Goal: Information Seeking & Learning: Learn about a topic

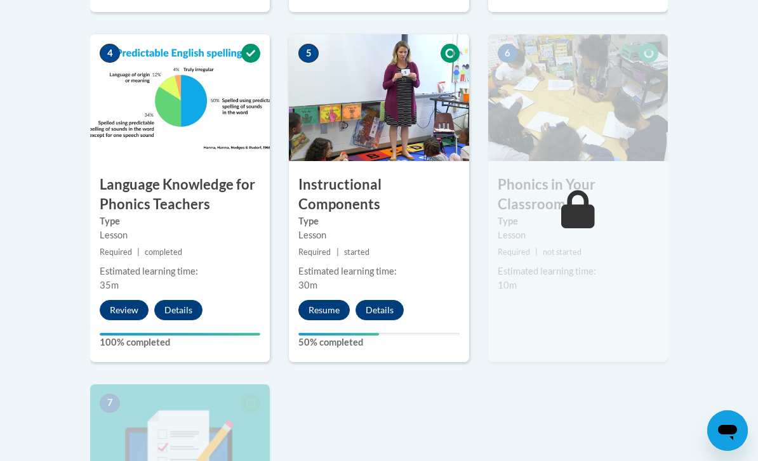
click at [327, 305] on button "Resume" at bounding box center [323, 310] width 51 height 20
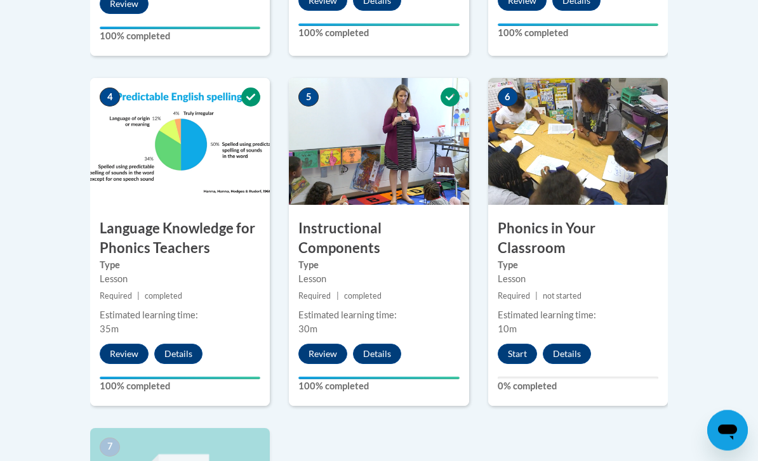
scroll to position [711, 0]
click at [526, 347] on button "Start" at bounding box center [516, 354] width 39 height 20
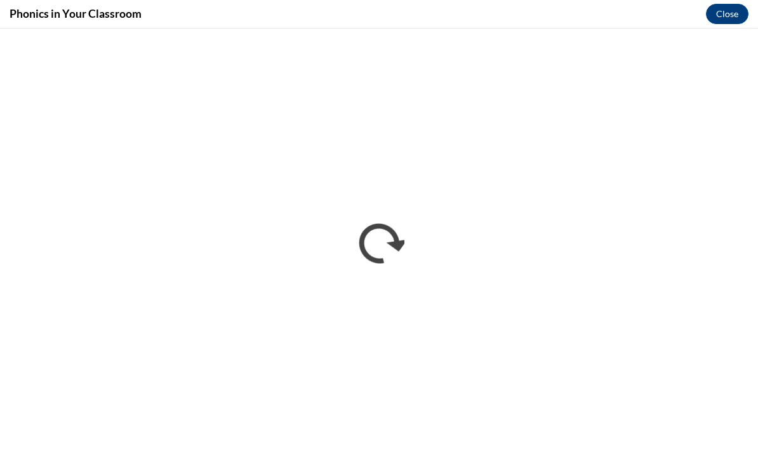
scroll to position [711, 0]
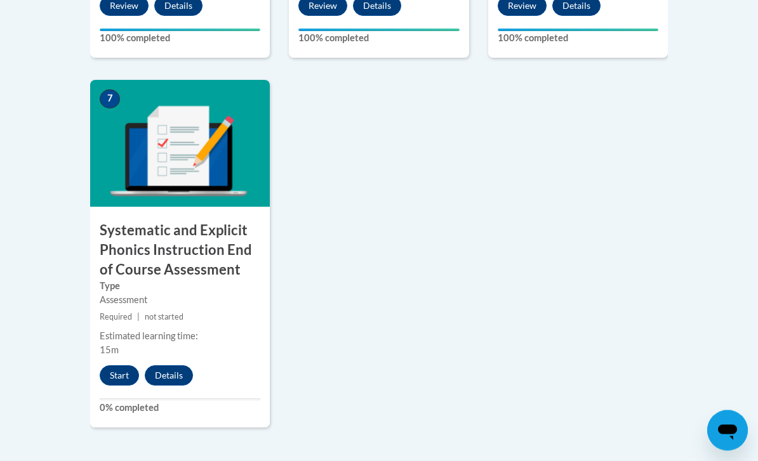
scroll to position [1060, 0]
click at [120, 367] on button "Start" at bounding box center [119, 375] width 39 height 20
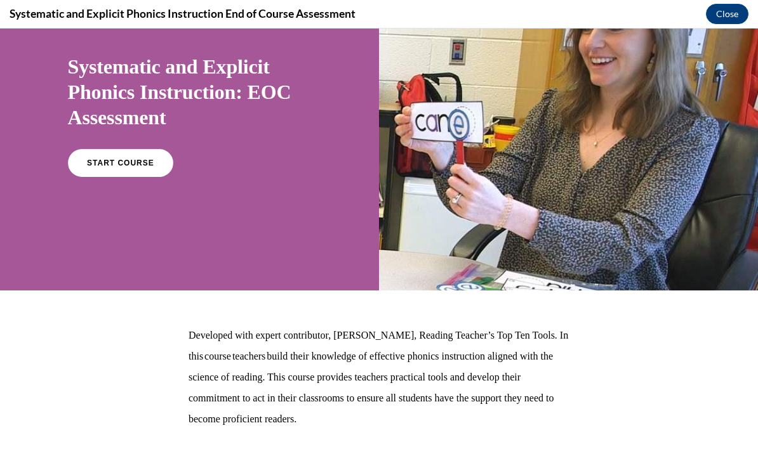
scroll to position [86, 0]
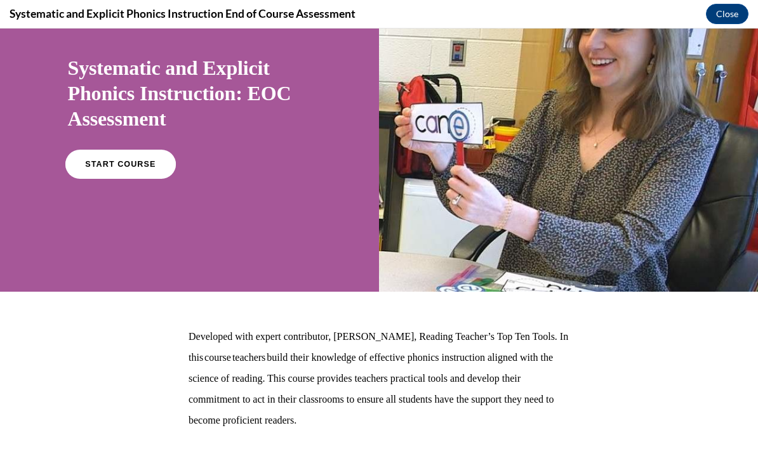
click at [113, 165] on span "START COURSE" at bounding box center [120, 165] width 70 height 10
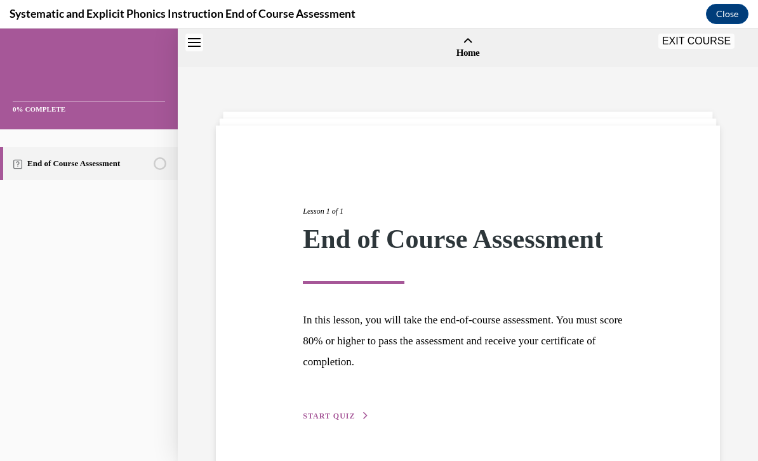
scroll to position [39, 0]
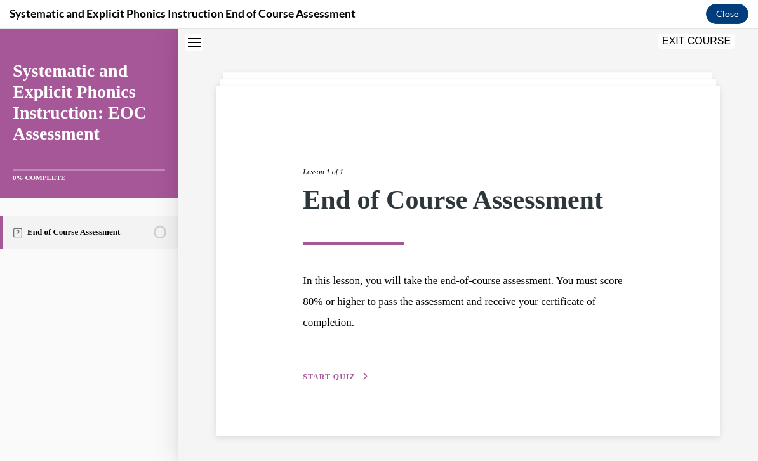
click at [318, 381] on span "START QUIZ" at bounding box center [329, 376] width 52 height 9
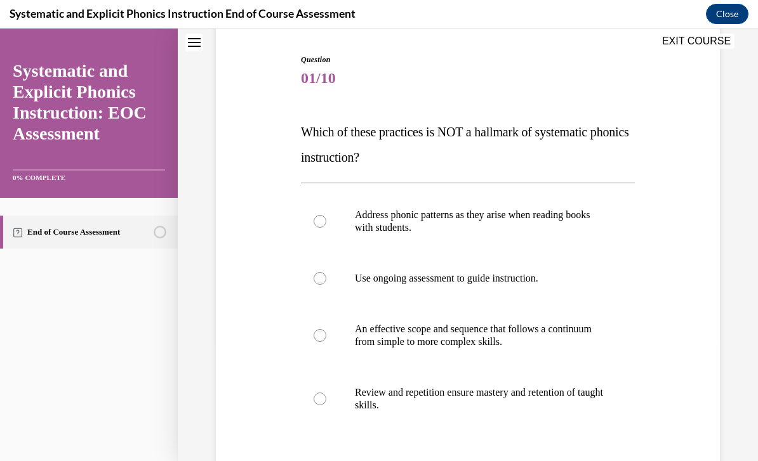
scroll to position [124, 0]
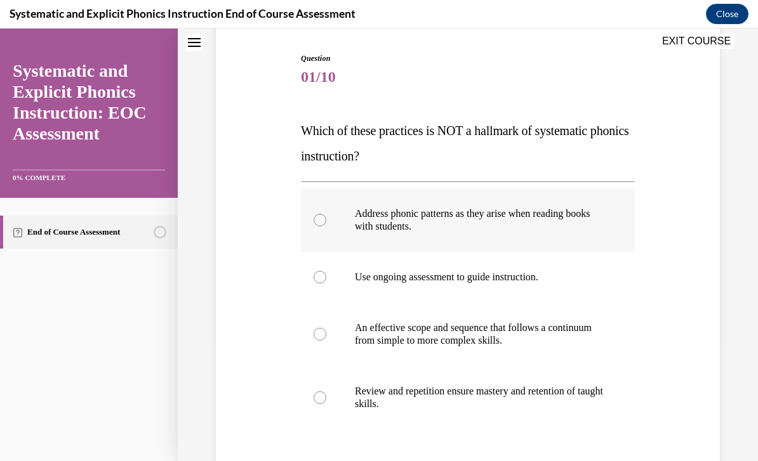
click at [327, 223] on div at bounding box center [468, 219] width 334 height 63
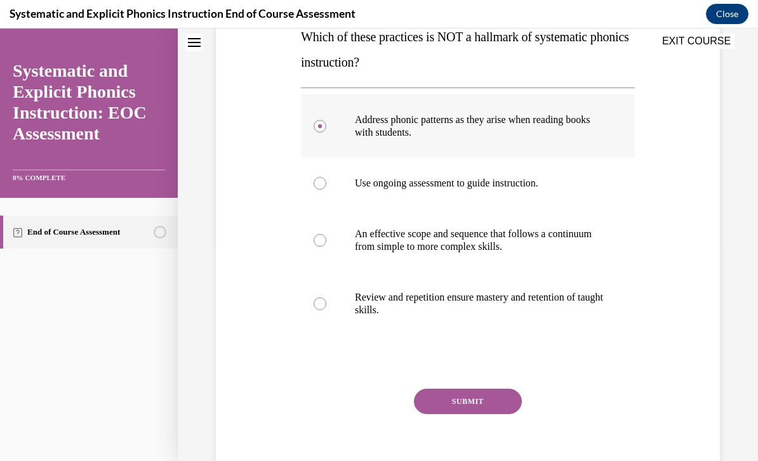
scroll to position [217, 0]
click at [482, 400] on button "SUBMIT" at bounding box center [468, 402] width 108 height 25
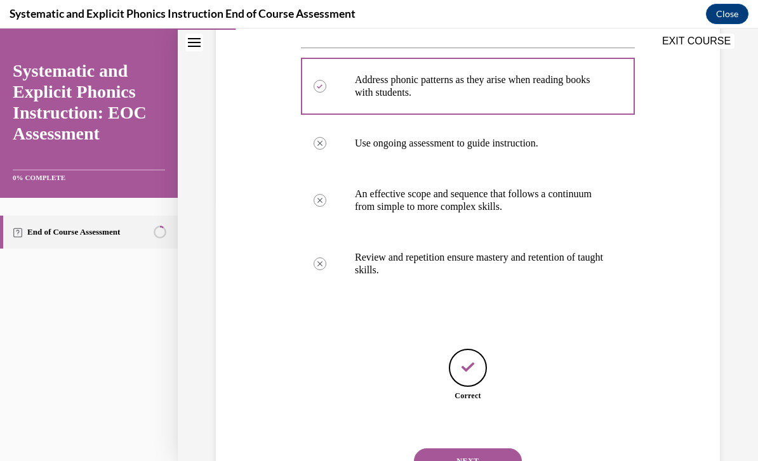
scroll to position [0, 0]
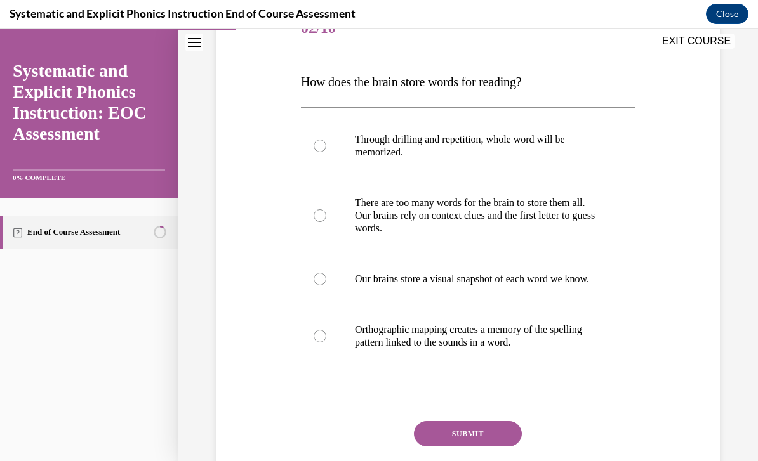
scroll to position [173, 0]
click at [331, 341] on div at bounding box center [468, 336] width 334 height 63
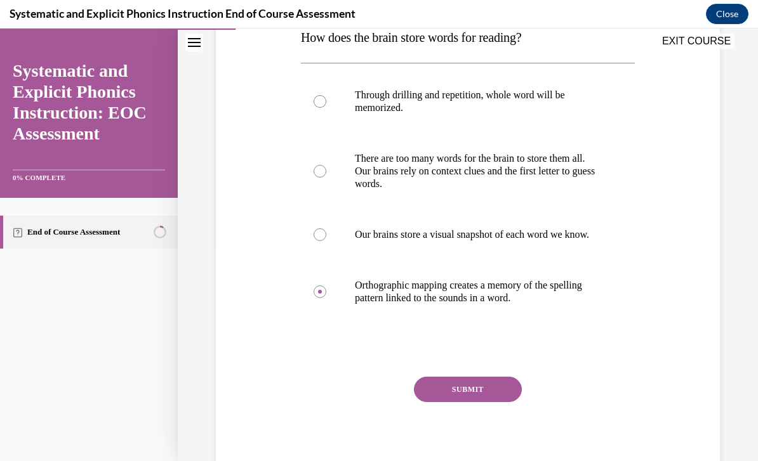
click at [493, 402] on button "SUBMIT" at bounding box center [468, 389] width 108 height 25
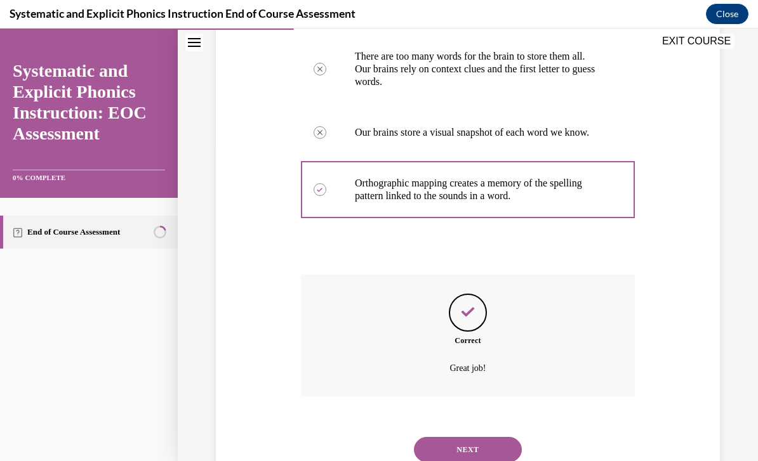
click at [494, 442] on button "NEXT" at bounding box center [468, 449] width 108 height 25
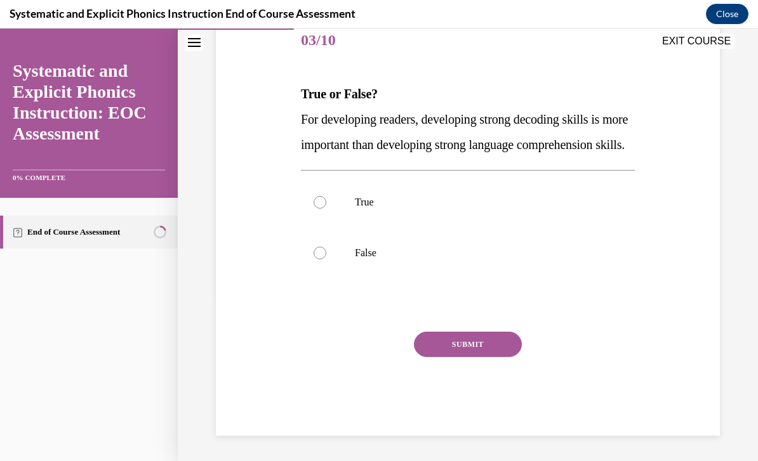
scroll to position [128, 0]
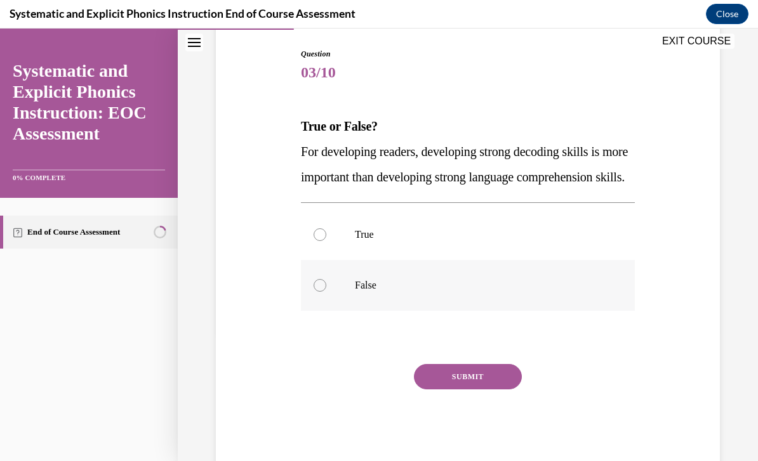
click at [317, 292] on div at bounding box center [319, 285] width 13 height 13
click at [458, 390] on button "SUBMIT" at bounding box center [468, 376] width 108 height 25
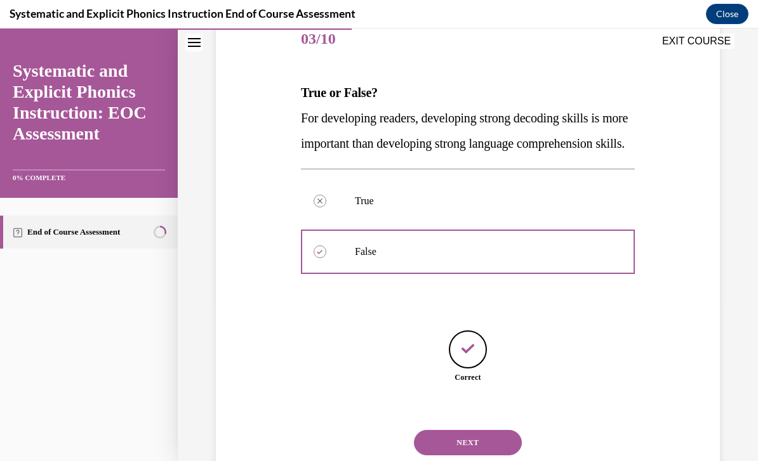
scroll to position [168, 0]
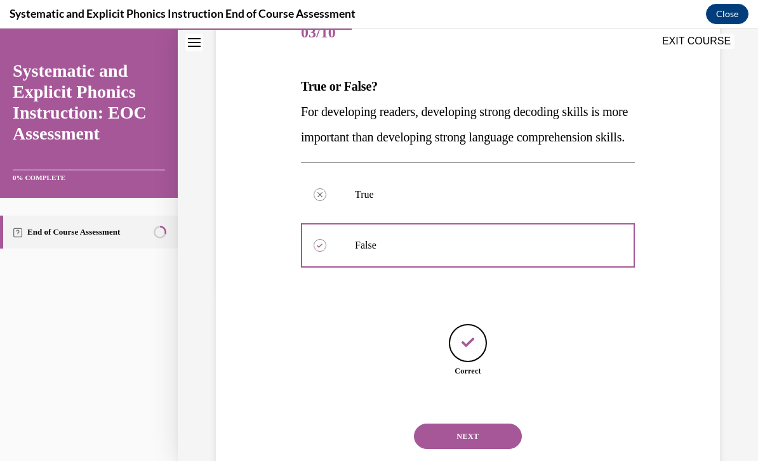
click at [490, 445] on button "NEXT" at bounding box center [468, 436] width 108 height 25
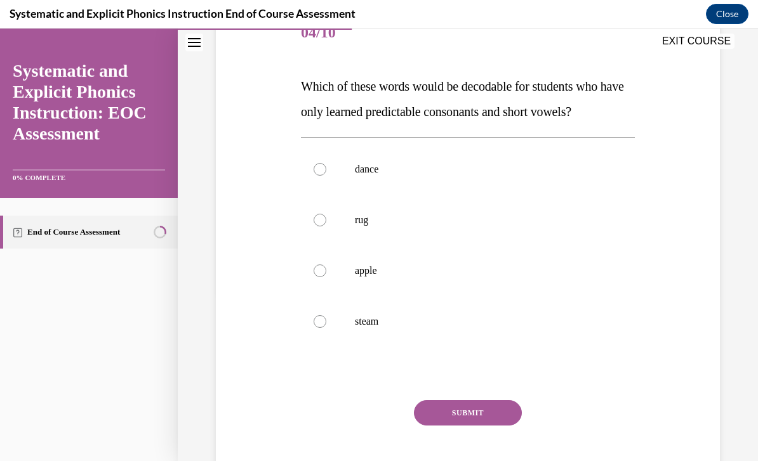
scroll to position [141, 0]
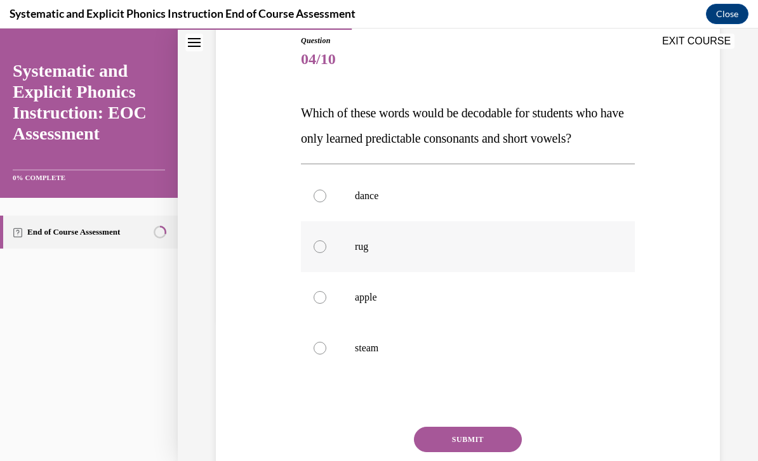
click at [312, 244] on div at bounding box center [468, 246] width 334 height 51
click at [450, 439] on button "SUBMIT" at bounding box center [468, 439] width 108 height 25
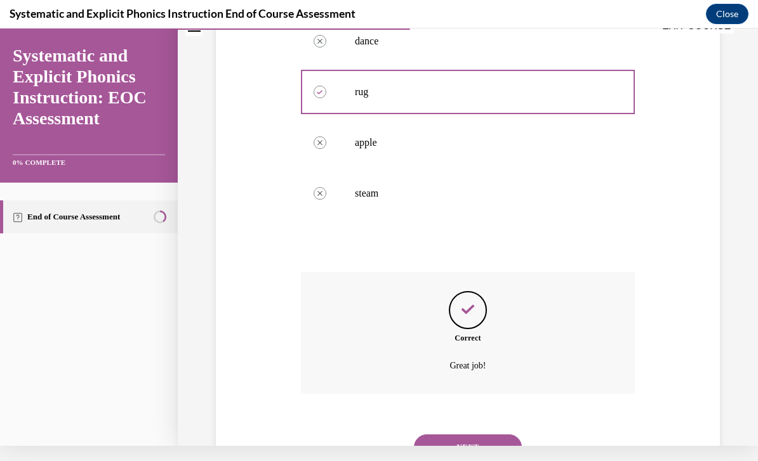
click at [462, 440] on button "NEXT" at bounding box center [468, 447] width 108 height 25
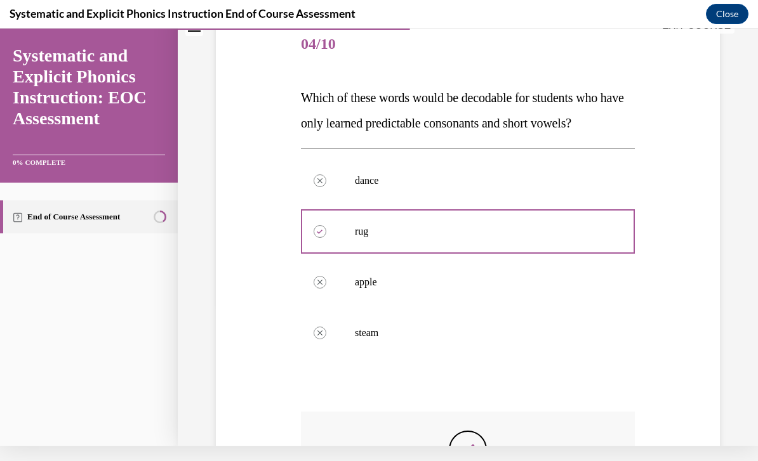
scroll to position [0, 0]
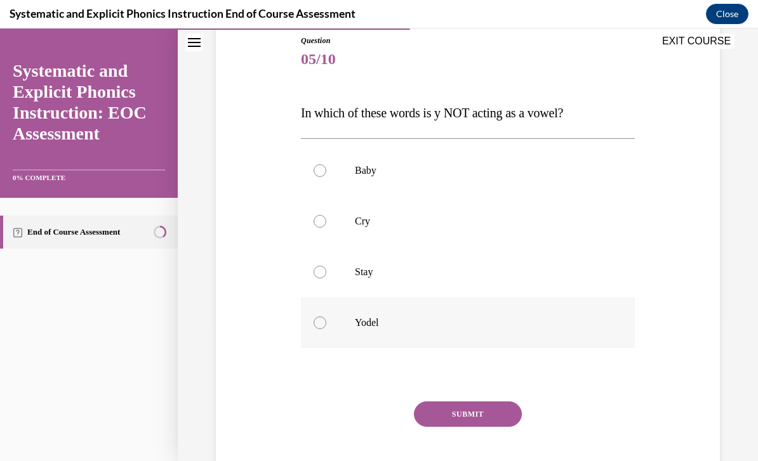
click at [312, 325] on div at bounding box center [468, 323] width 334 height 51
click at [445, 420] on button "SUBMIT" at bounding box center [468, 414] width 108 height 25
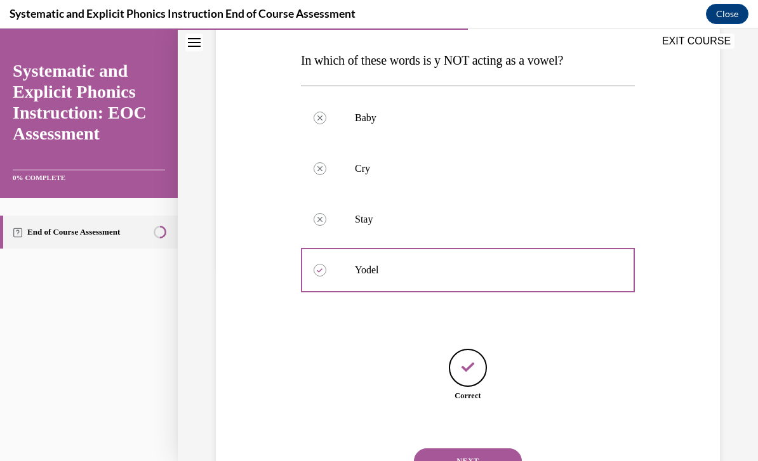
scroll to position [194, 0]
click at [511, 449] on button "NEXT" at bounding box center [468, 461] width 108 height 25
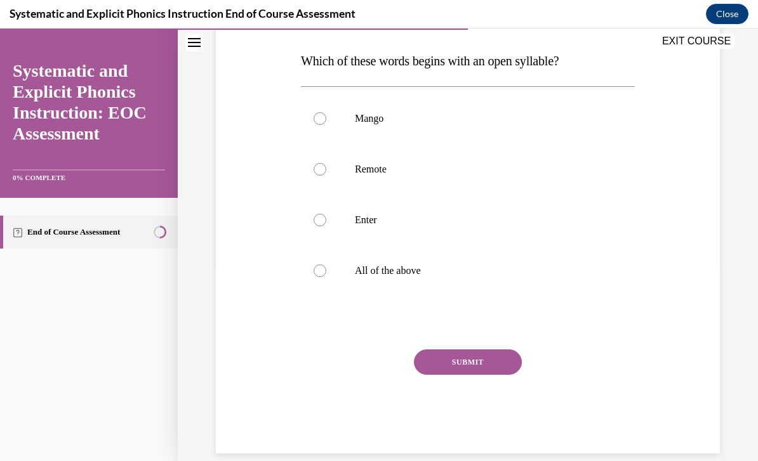
scroll to position [141, 0]
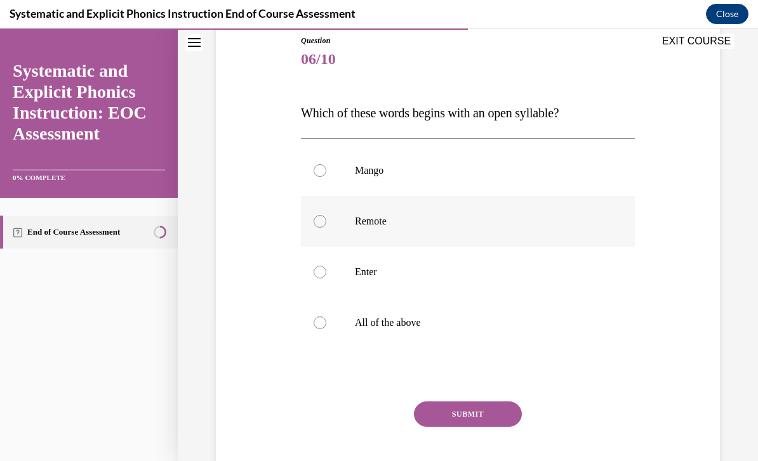
click at [320, 220] on div at bounding box center [319, 221] width 13 height 13
click at [509, 423] on button "SUBMIT" at bounding box center [468, 414] width 108 height 25
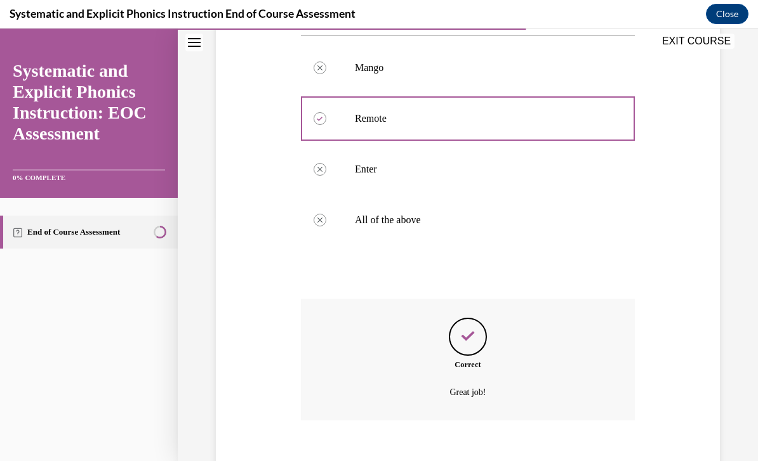
scroll to position [256, 0]
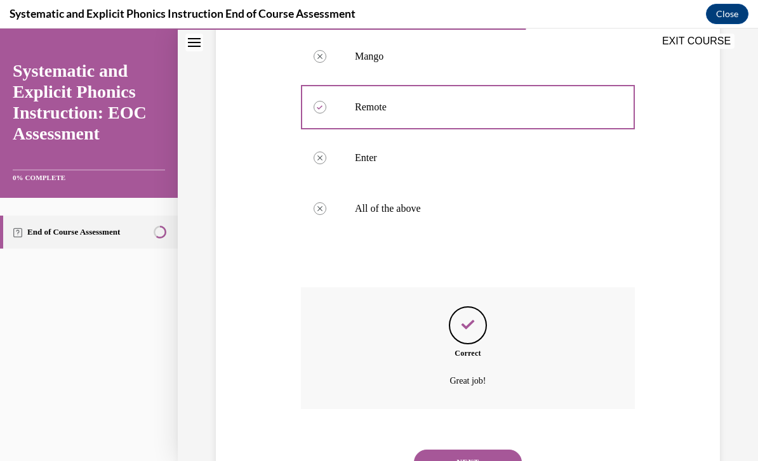
click at [496, 450] on button "NEXT" at bounding box center [468, 462] width 108 height 25
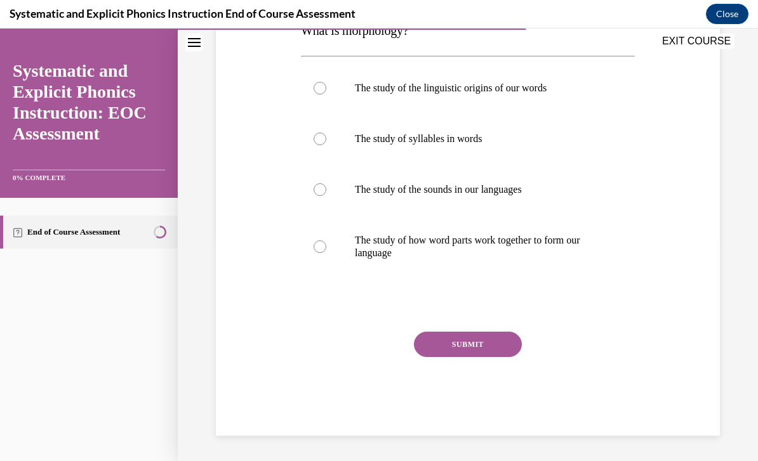
scroll to position [141, 0]
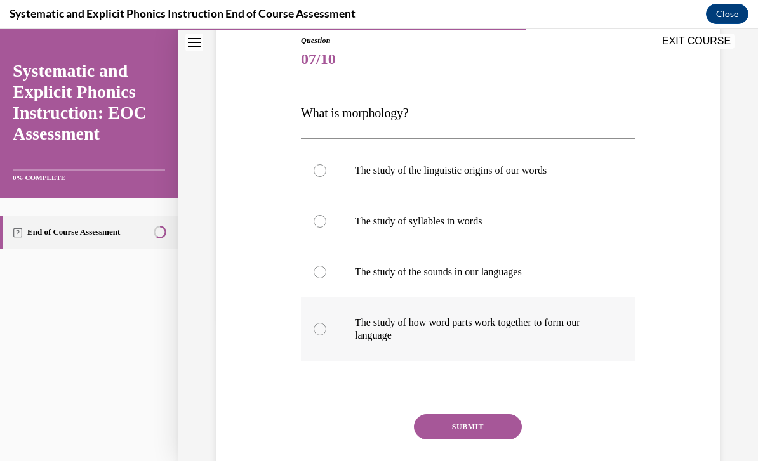
click at [313, 326] on div at bounding box center [319, 329] width 13 height 13
click at [454, 428] on button "SUBMIT" at bounding box center [468, 426] width 108 height 25
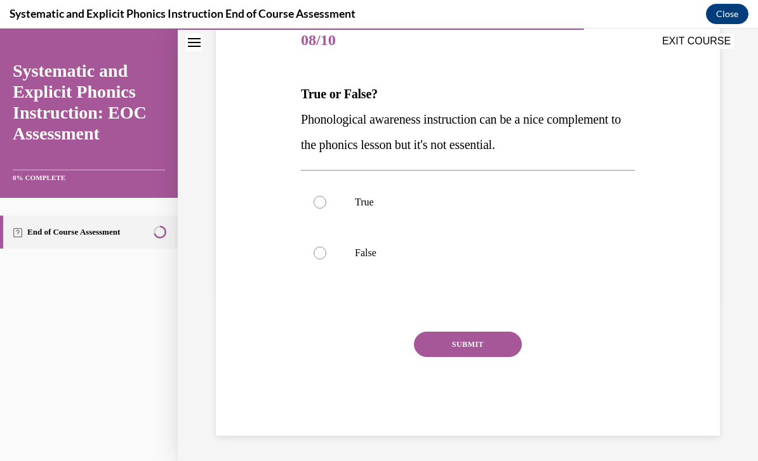
scroll to position [103, 0]
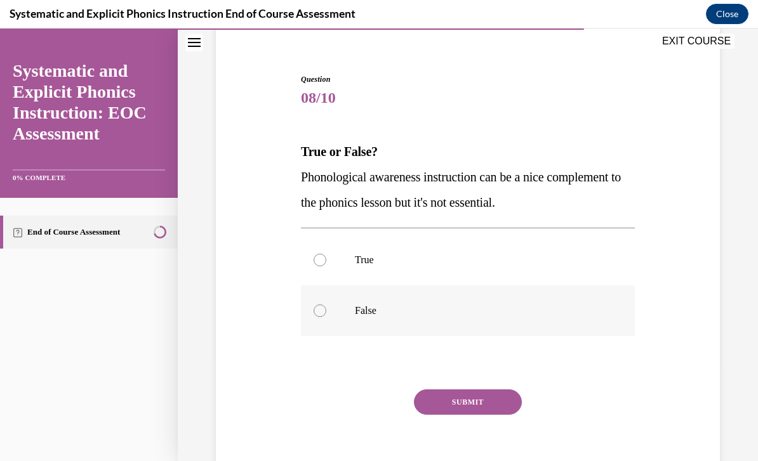
click at [319, 316] on div at bounding box center [319, 311] width 13 height 13
click at [313, 258] on div at bounding box center [319, 260] width 13 height 13
click at [489, 399] on button "SUBMIT" at bounding box center [468, 402] width 108 height 25
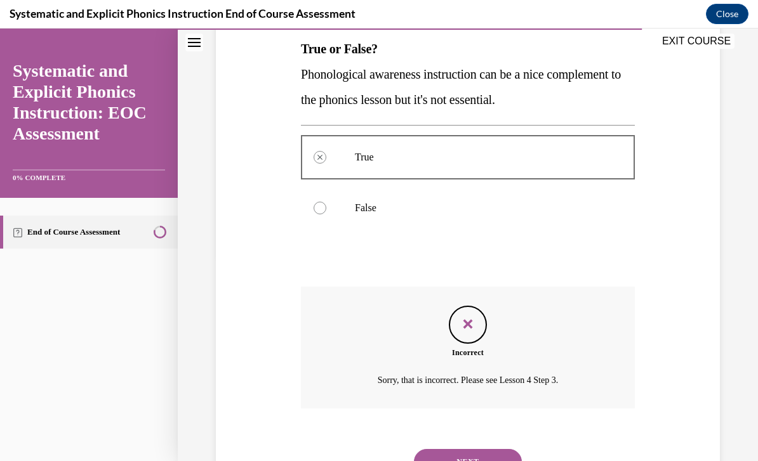
scroll to position [205, 0]
click at [492, 454] on button "NEXT" at bounding box center [468, 462] width 108 height 25
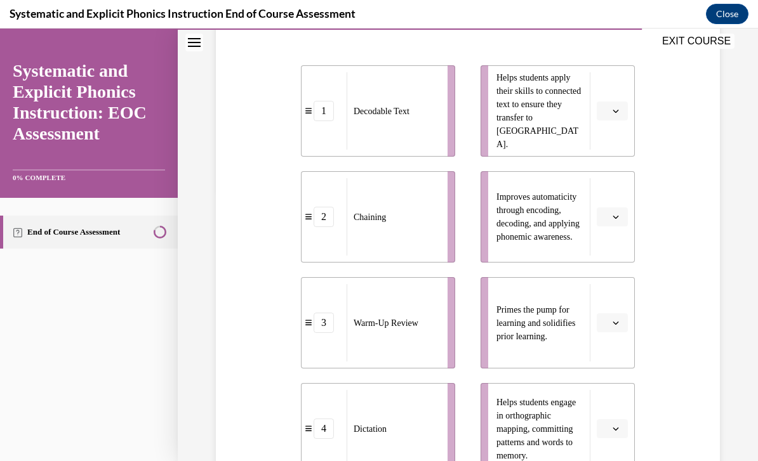
scroll to position [263, 0]
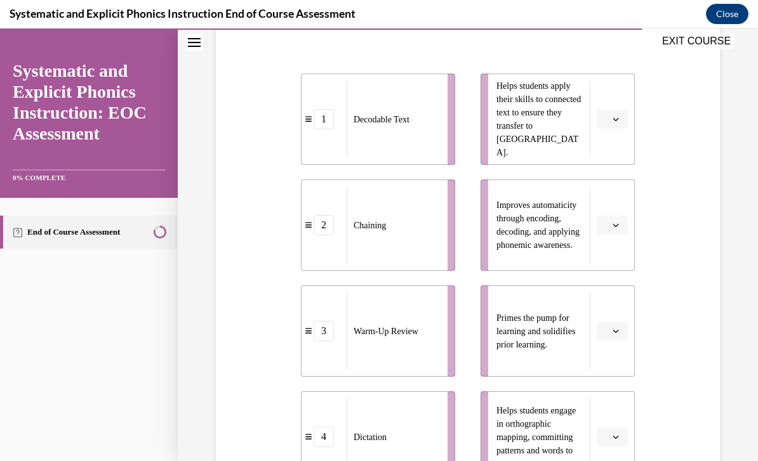
click at [617, 332] on icon "button" at bounding box center [615, 331] width 6 height 6
click at [610, 431] on div "3" at bounding box center [610, 435] width 32 height 25
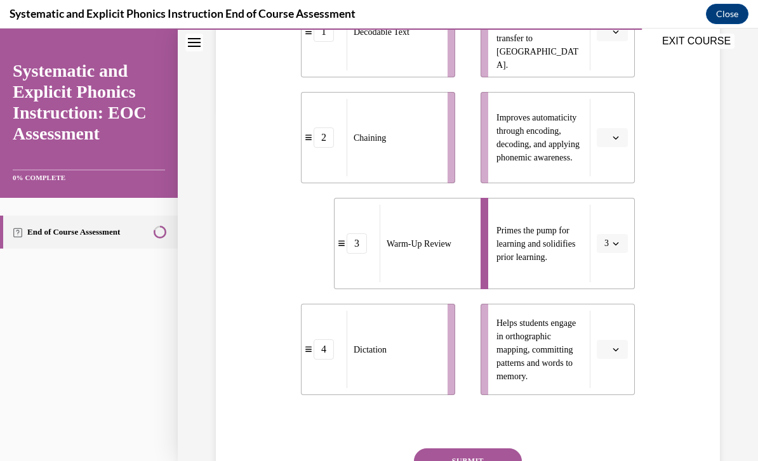
scroll to position [349, 0]
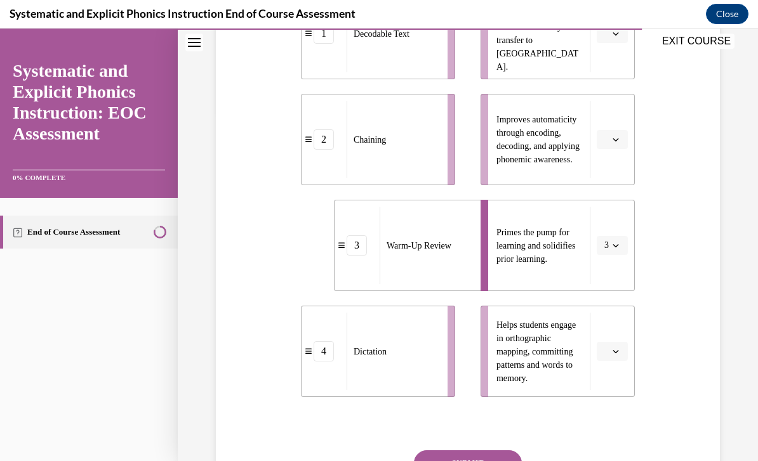
click at [624, 349] on button "button" at bounding box center [611, 351] width 31 height 19
click at [612, 428] on div "2" at bounding box center [610, 430] width 32 height 25
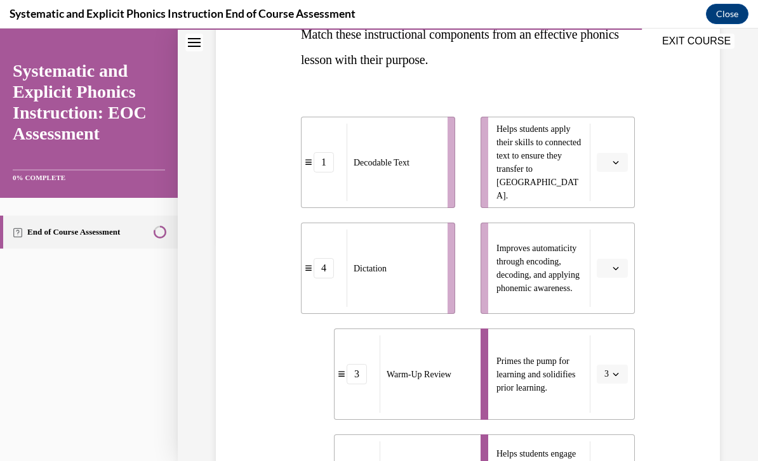
scroll to position [218, 0]
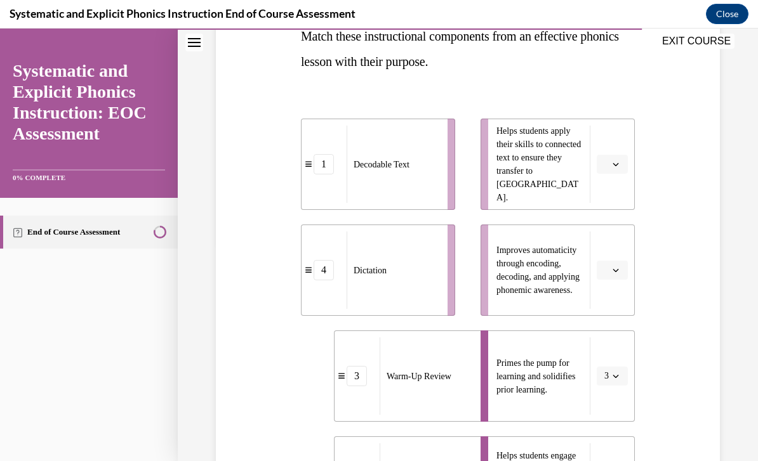
click at [624, 269] on button "button" at bounding box center [611, 270] width 31 height 19
click at [617, 402] on div "4" at bounding box center [610, 400] width 32 height 25
click at [621, 169] on button "button" at bounding box center [611, 164] width 31 height 19
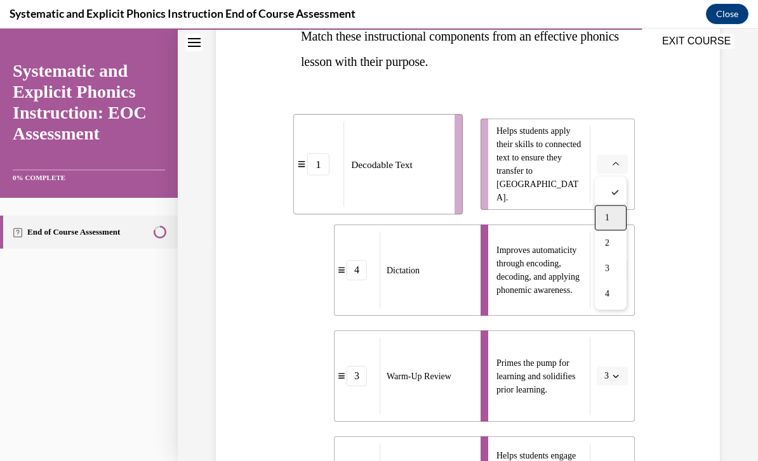
click at [614, 223] on div "1" at bounding box center [610, 218] width 32 height 25
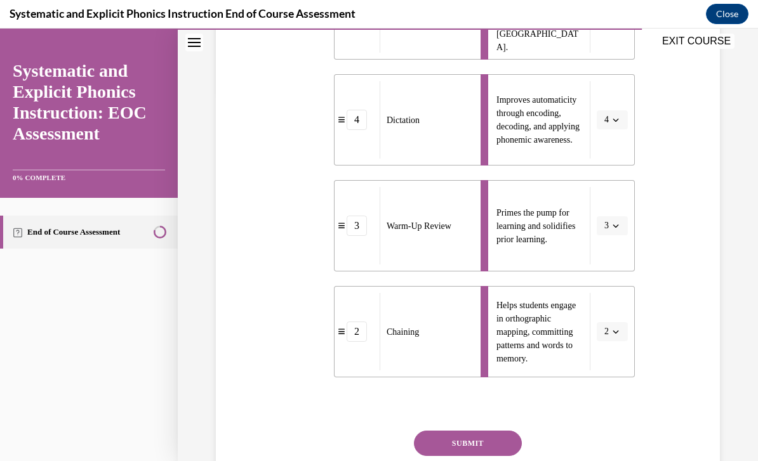
scroll to position [369, 0]
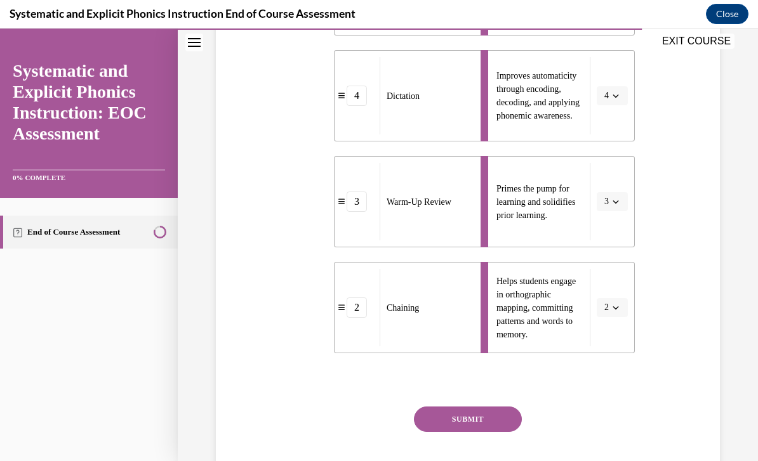
click at [457, 414] on button "SUBMIT" at bounding box center [468, 419] width 108 height 25
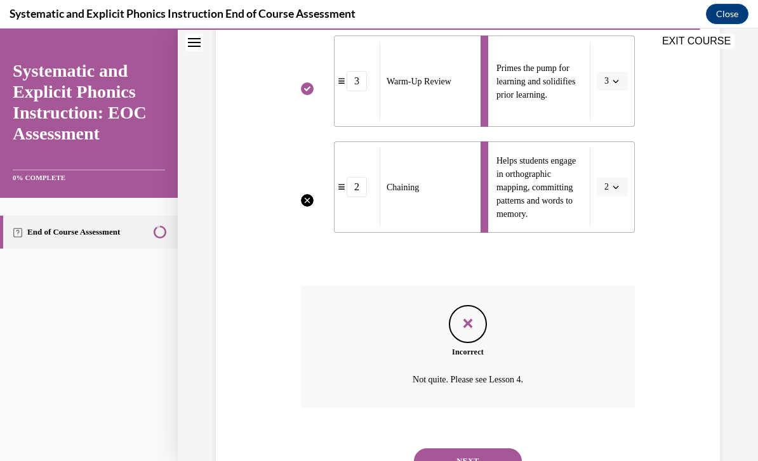
scroll to position [512, 0]
click at [466, 450] on button "NEXT" at bounding box center [468, 462] width 108 height 25
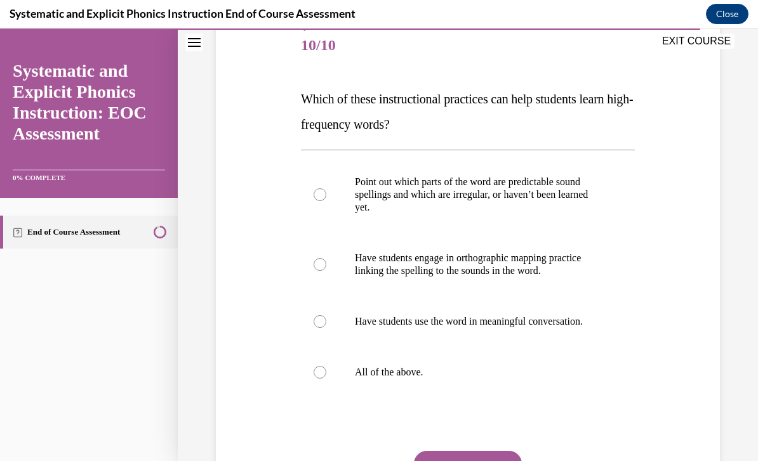
scroll to position [159, 0]
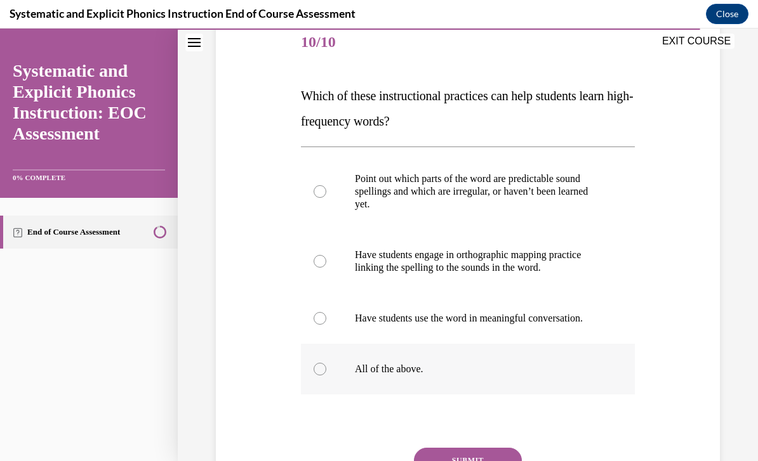
click at [319, 360] on div at bounding box center [468, 369] width 334 height 51
click at [455, 457] on button "SUBMIT" at bounding box center [468, 460] width 108 height 25
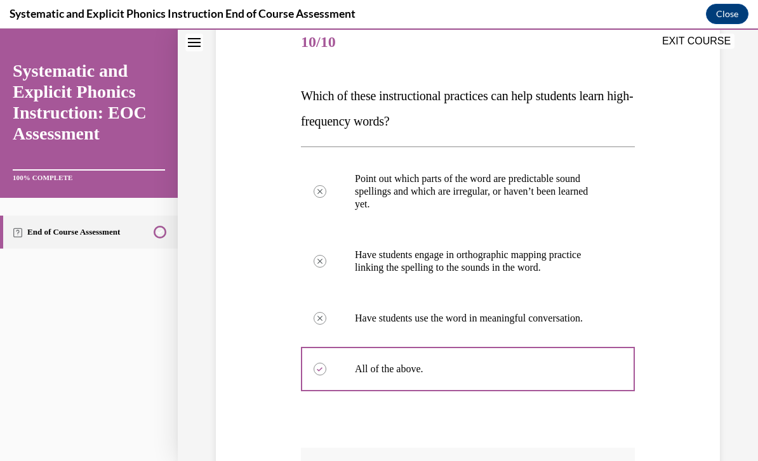
scroll to position [15, 0]
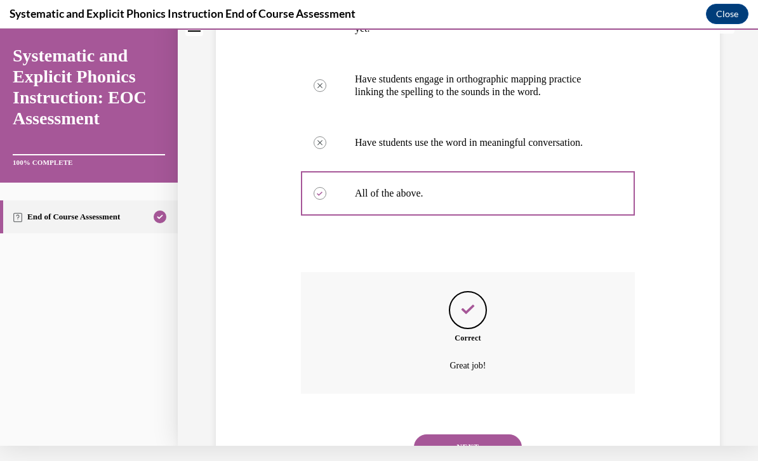
click at [457, 435] on button "NEXT" at bounding box center [468, 447] width 108 height 25
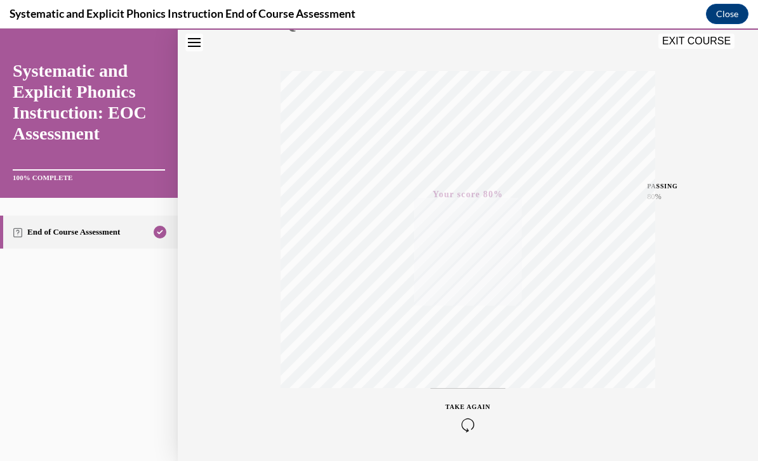
scroll to position [175, 0]
click at [469, 413] on div "TAKE AGAIN" at bounding box center [467, 419] width 45 height 30
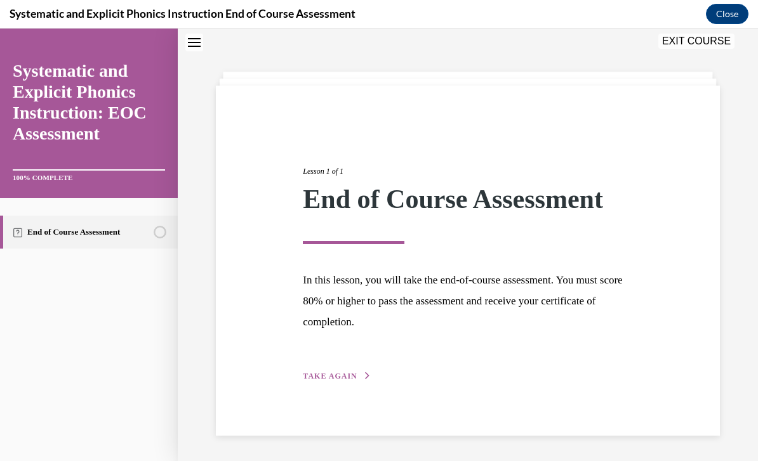
click at [329, 376] on span "TAKE AGAIN" at bounding box center [330, 376] width 54 height 9
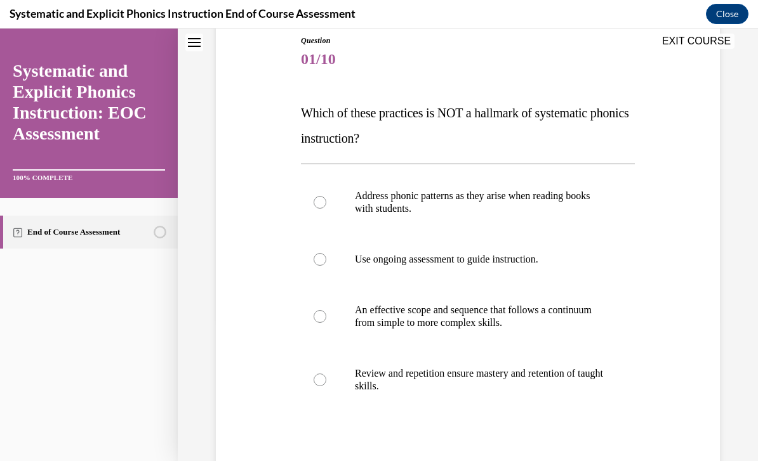
scroll to position [142, 0]
click at [317, 211] on div at bounding box center [468, 201] width 334 height 63
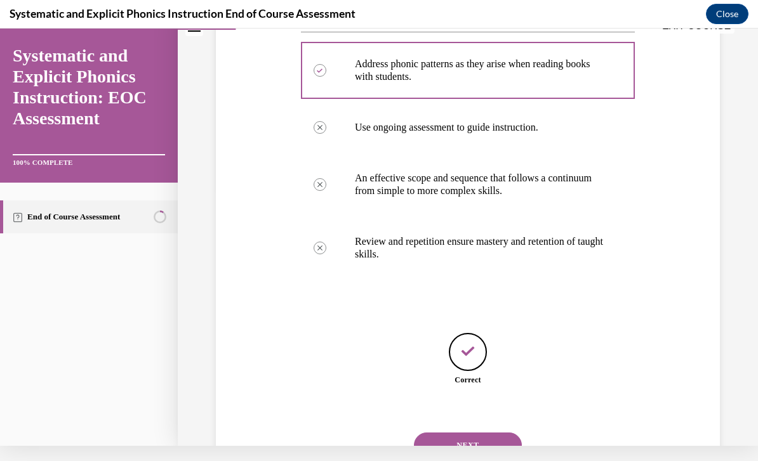
scroll to position [257, 0]
click at [460, 434] on button "NEXT" at bounding box center [468, 446] width 108 height 25
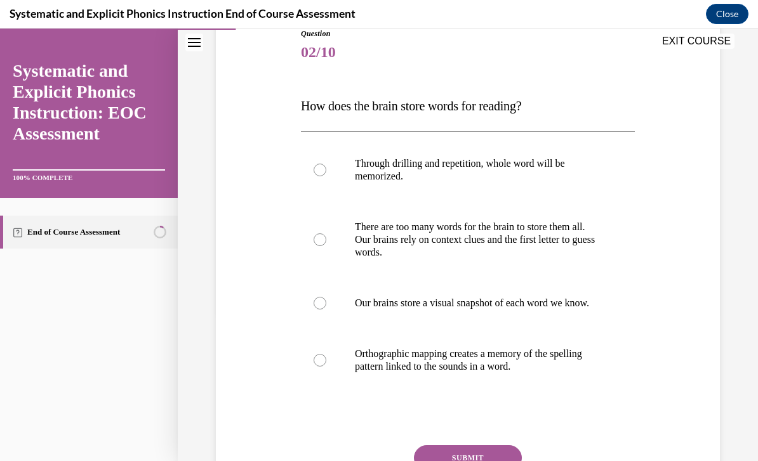
scroll to position [150, 0]
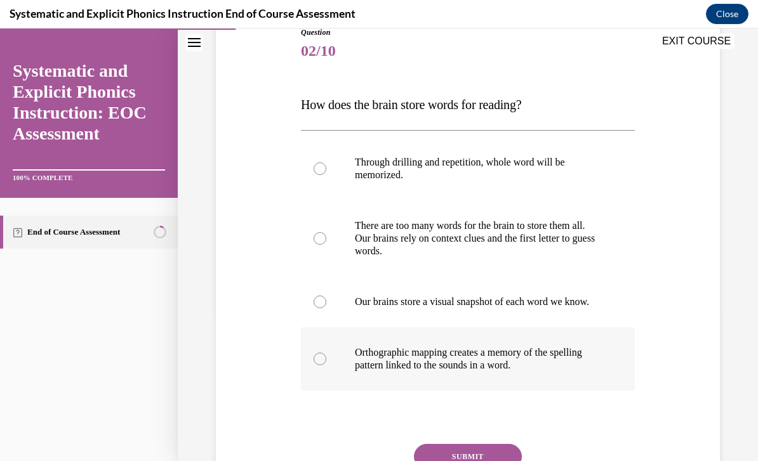
click at [321, 365] on div at bounding box center [319, 359] width 13 height 13
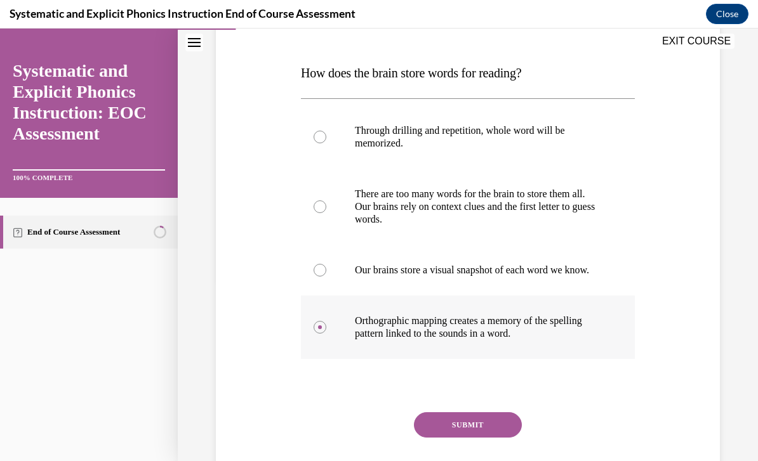
scroll to position [181, 0]
click at [464, 438] on button "SUBMIT" at bounding box center [468, 424] width 108 height 25
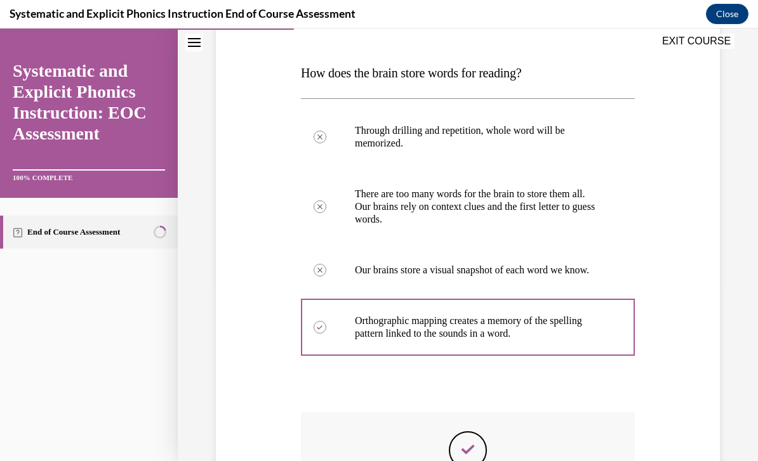
scroll to position [15, 0]
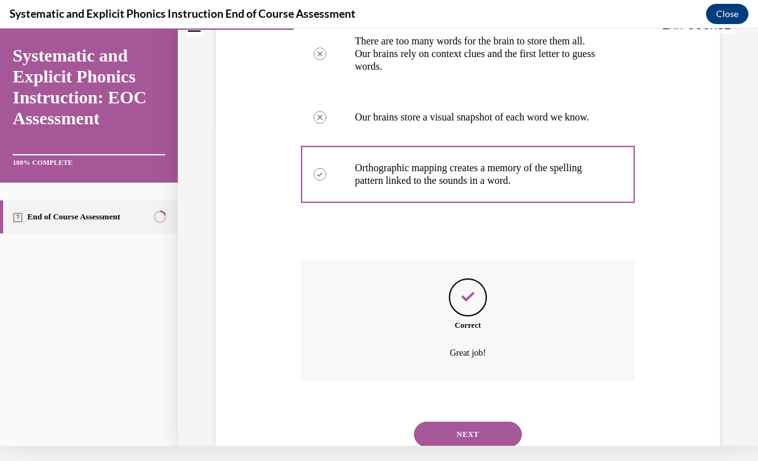
click at [459, 433] on button "NEXT" at bounding box center [468, 434] width 108 height 25
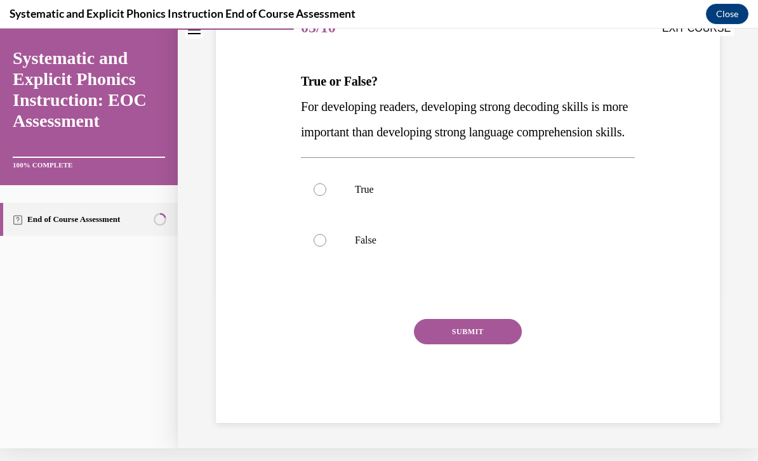
scroll to position [128, 0]
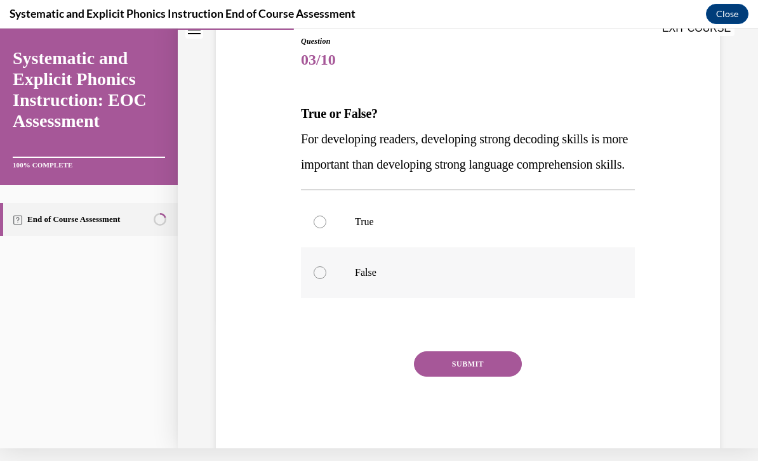
click at [318, 279] on div at bounding box center [319, 272] width 13 height 13
click at [449, 377] on button "SUBMIT" at bounding box center [468, 363] width 108 height 25
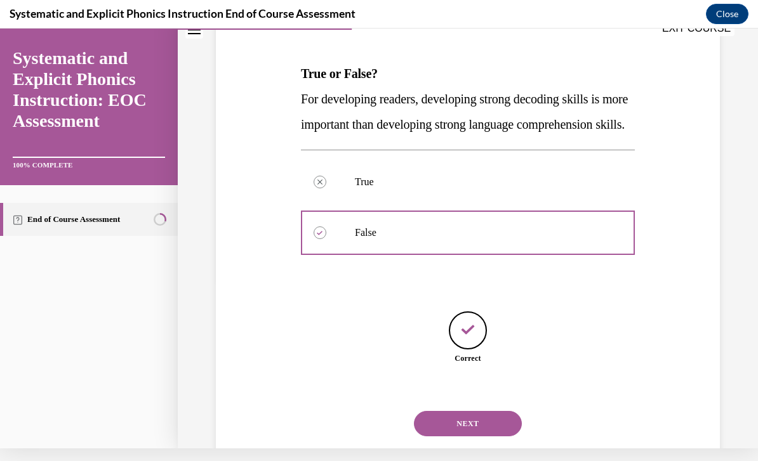
scroll to position [168, 0]
click at [464, 437] on button "NEXT" at bounding box center [468, 423] width 108 height 25
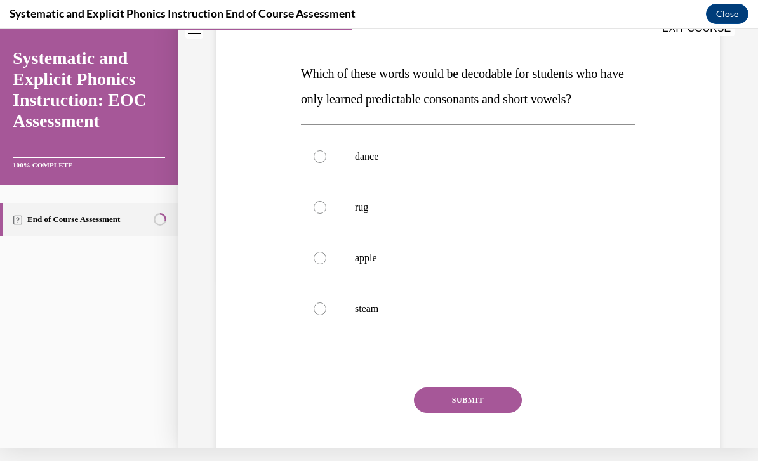
scroll to position [0, 0]
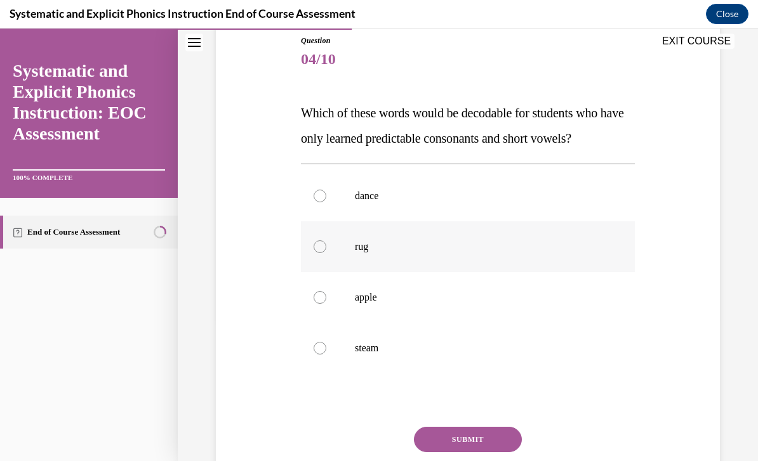
click at [317, 252] on div at bounding box center [319, 246] width 13 height 13
click at [467, 443] on button "SUBMIT" at bounding box center [468, 439] width 108 height 25
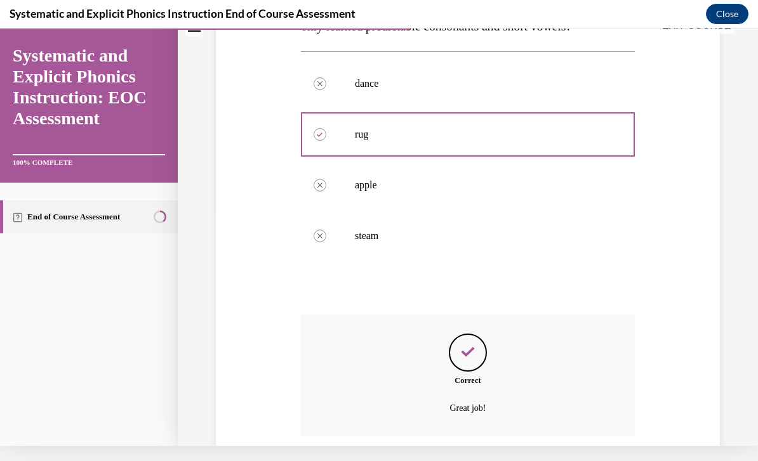
scroll to position [281, 0]
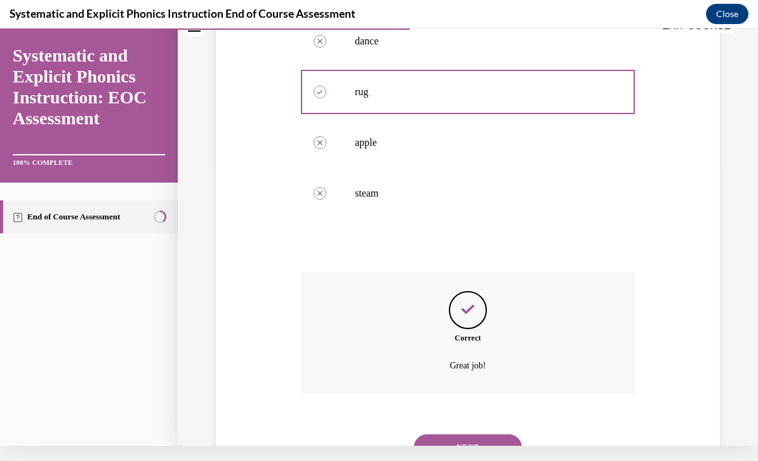
click at [487, 438] on button "NEXT" at bounding box center [468, 447] width 108 height 25
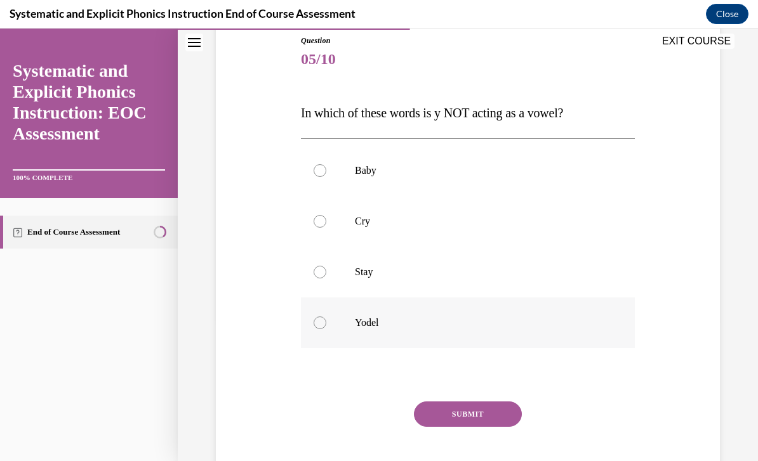
click at [323, 328] on div at bounding box center [319, 323] width 13 height 13
click at [482, 419] on button "SUBMIT" at bounding box center [468, 414] width 108 height 25
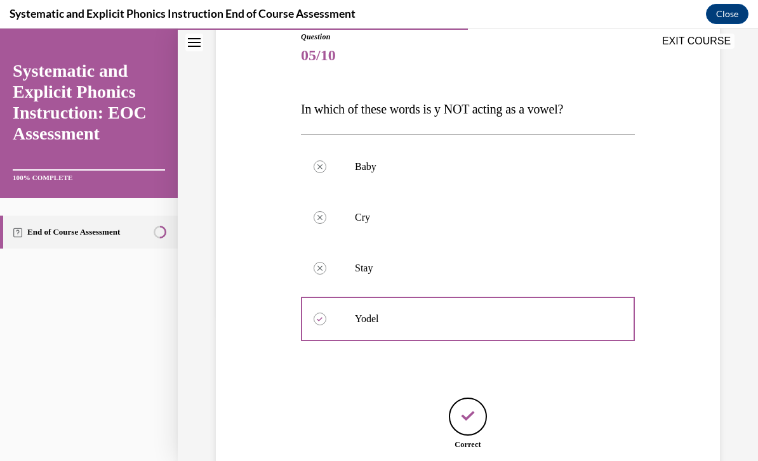
scroll to position [194, 0]
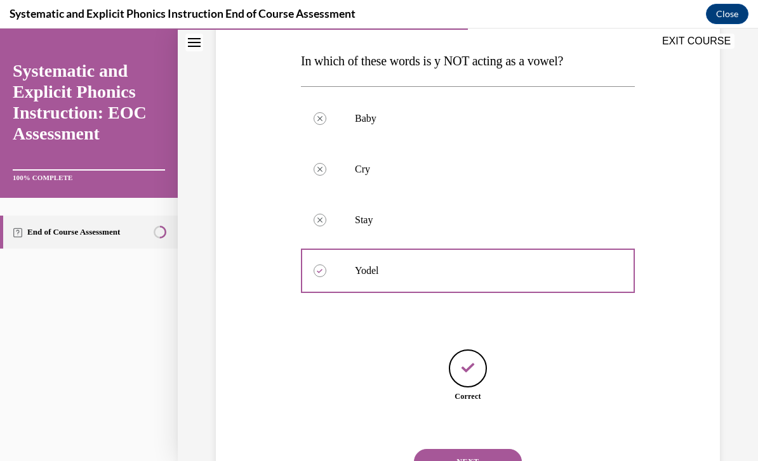
click at [487, 449] on button "NEXT" at bounding box center [468, 461] width 108 height 25
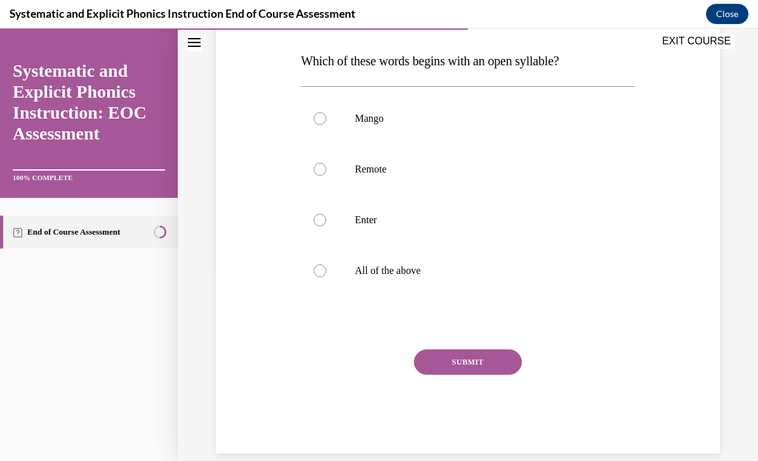
scroll to position [141, 0]
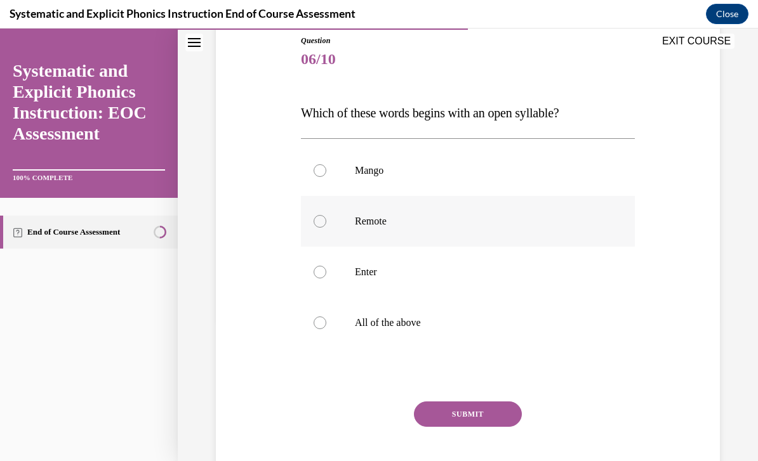
click at [316, 223] on div at bounding box center [319, 221] width 13 height 13
click at [465, 418] on button "SUBMIT" at bounding box center [468, 414] width 108 height 25
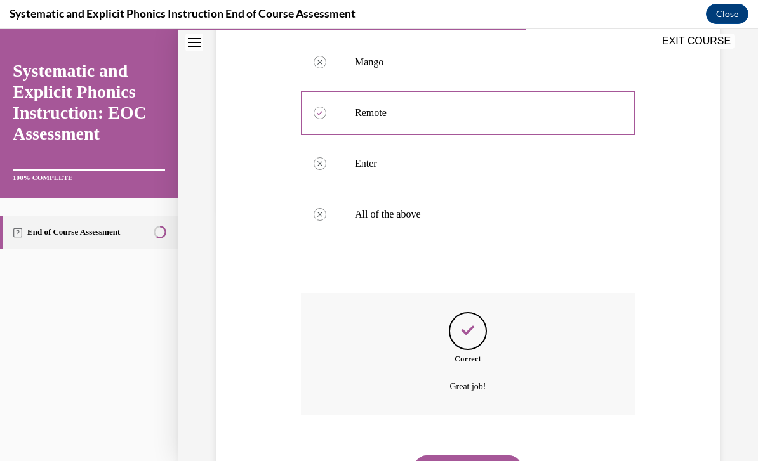
scroll to position [256, 0]
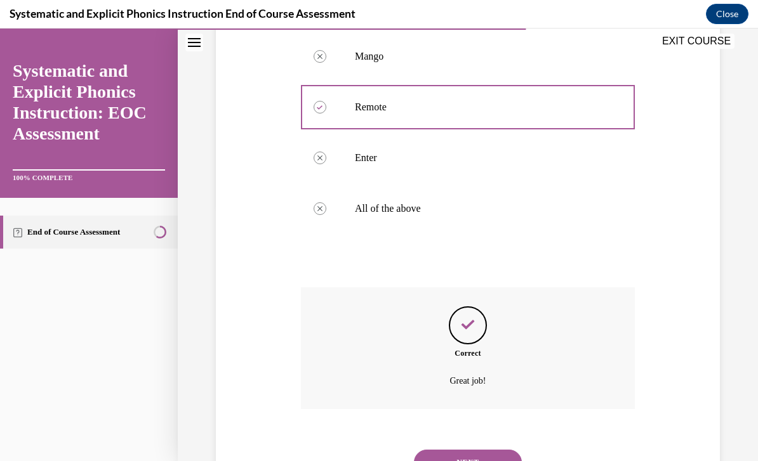
click at [464, 450] on button "NEXT" at bounding box center [468, 462] width 108 height 25
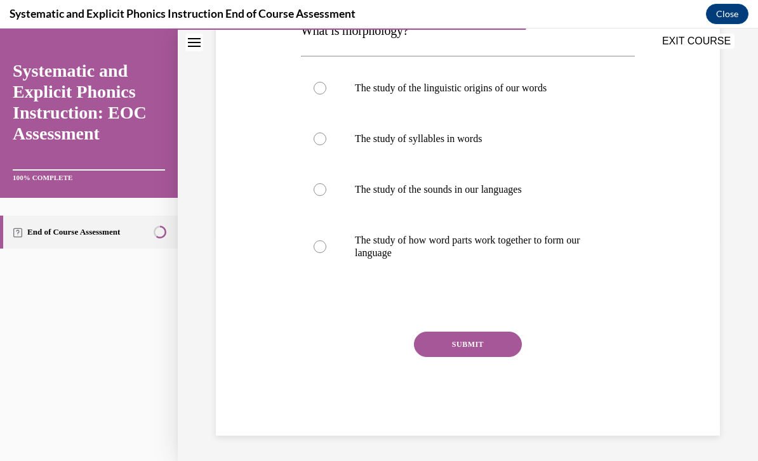
scroll to position [141, 0]
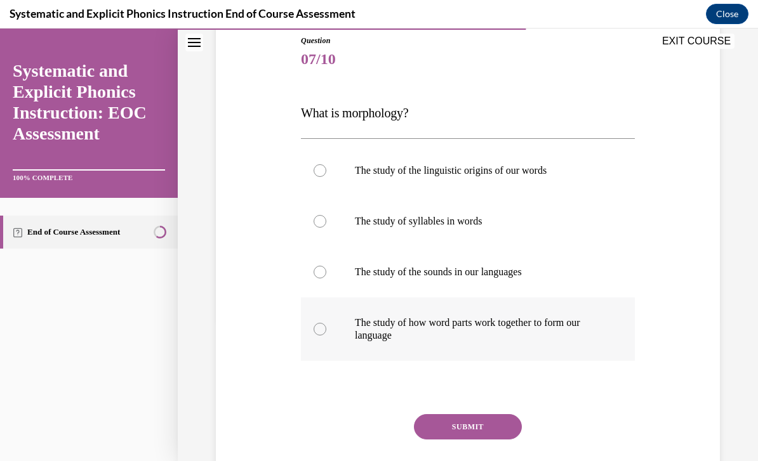
click at [322, 325] on div at bounding box center [319, 329] width 13 height 13
click at [480, 426] on button "SUBMIT" at bounding box center [468, 426] width 108 height 25
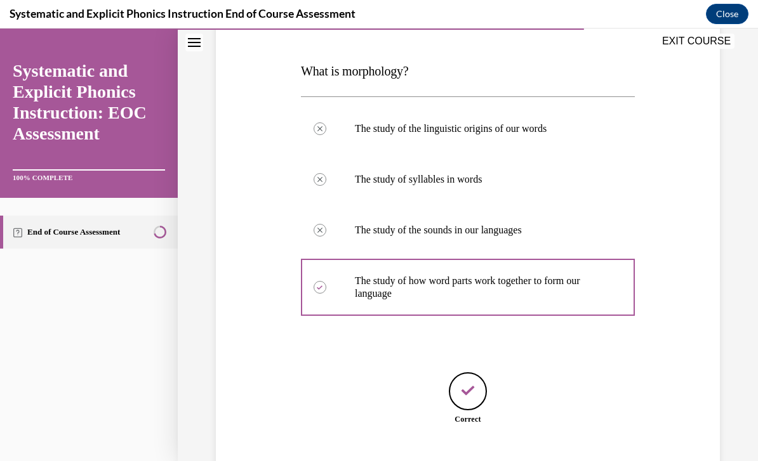
scroll to position [206, 0]
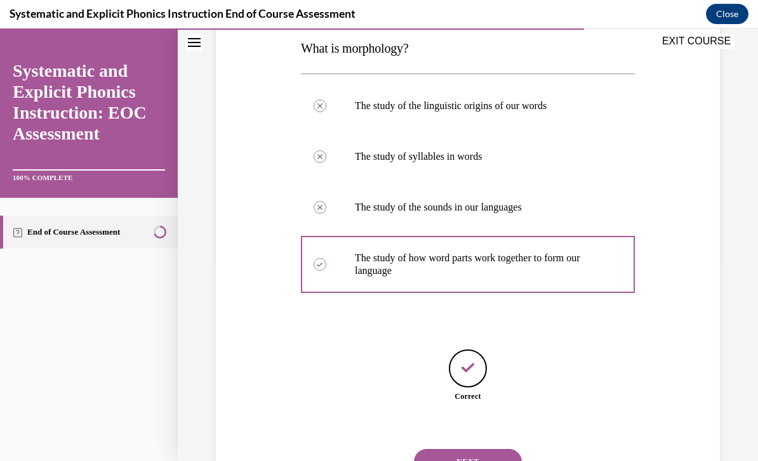
click at [476, 449] on button "NEXT" at bounding box center [468, 461] width 108 height 25
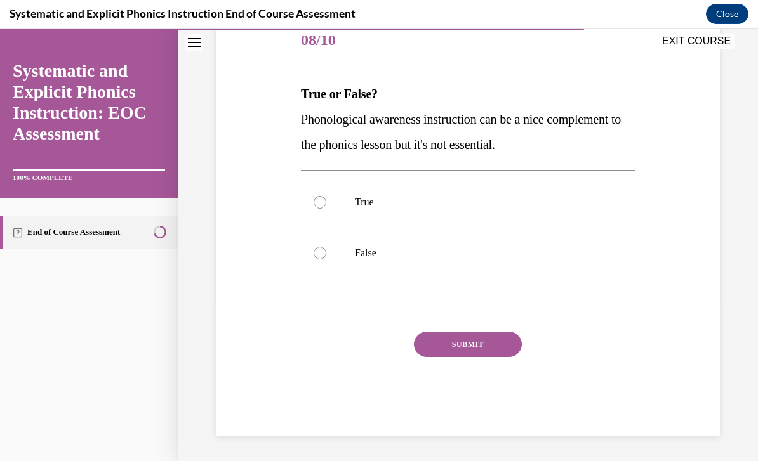
scroll to position [103, 0]
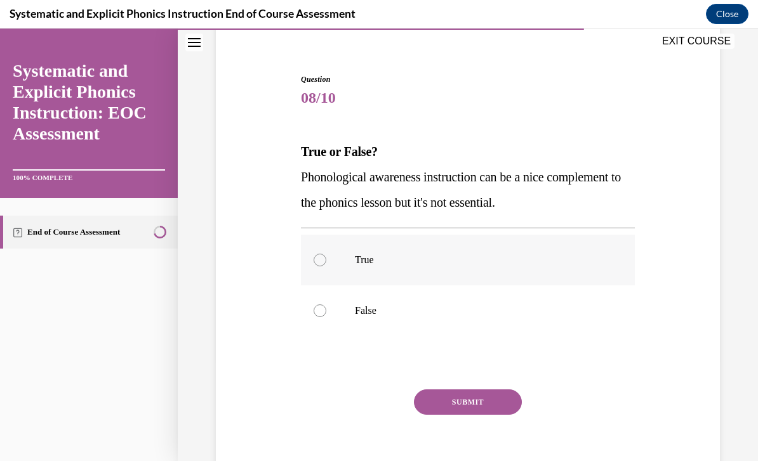
click at [318, 261] on div at bounding box center [319, 260] width 13 height 13
click at [322, 312] on div at bounding box center [319, 311] width 13 height 13
click at [470, 401] on button "SUBMIT" at bounding box center [468, 402] width 108 height 25
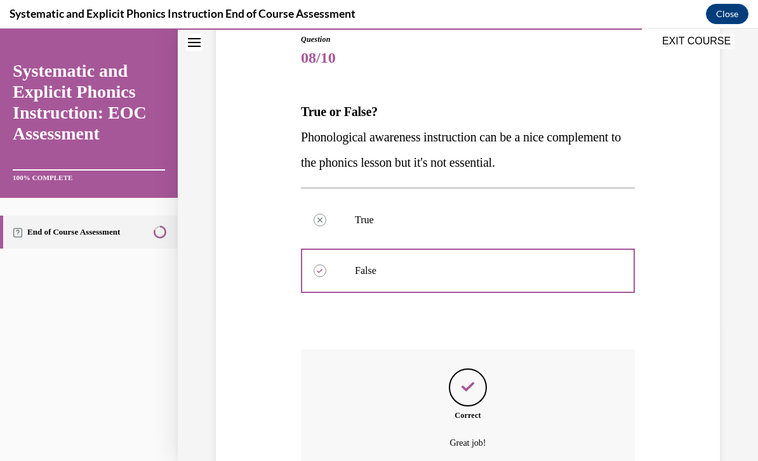
scroll to position [205, 0]
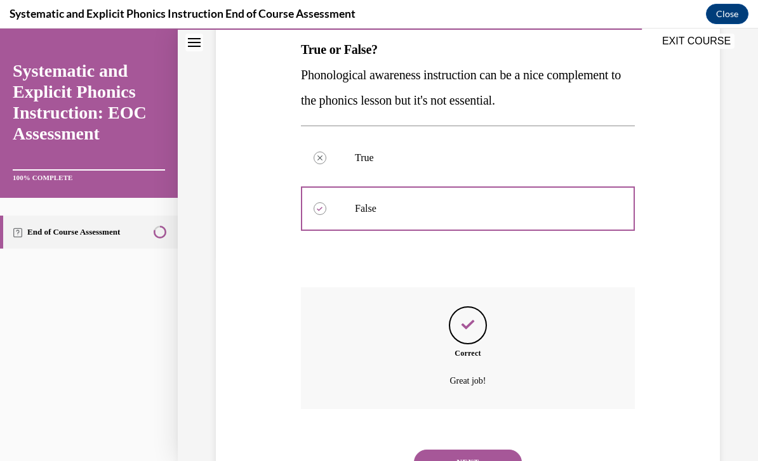
click at [478, 450] on button "NEXT" at bounding box center [468, 462] width 108 height 25
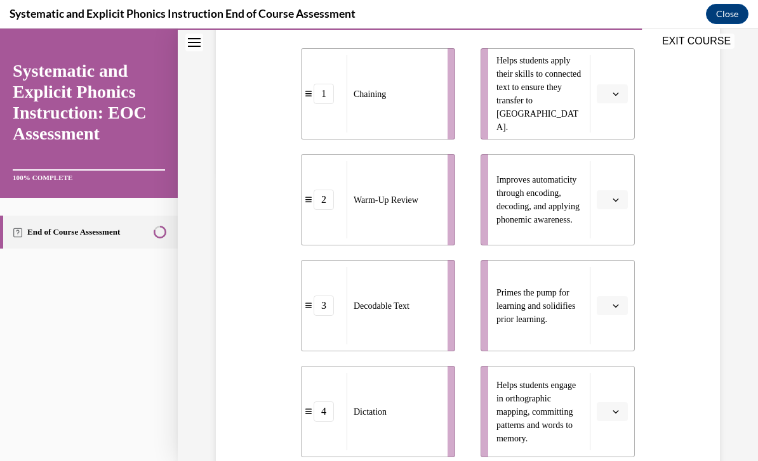
scroll to position [289, 0]
click at [614, 309] on span "button" at bounding box center [615, 305] width 9 height 9
click at [606, 376] on div "2" at bounding box center [610, 384] width 32 height 25
click at [614, 413] on icon "button" at bounding box center [615, 412] width 6 height 6
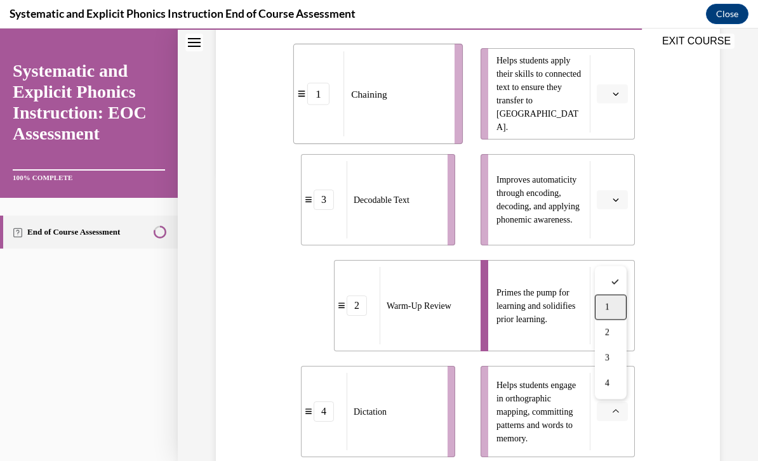
click at [607, 308] on span "1" at bounding box center [607, 308] width 4 height 10
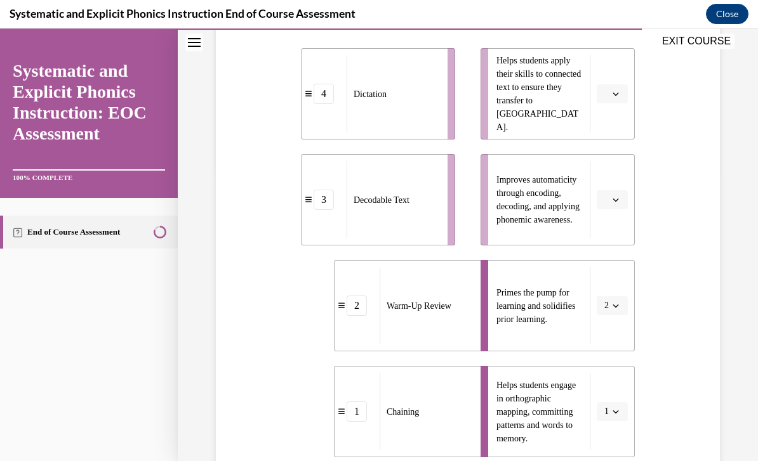
click at [617, 200] on icon "button" at bounding box center [616, 200] width 6 height 3
click at [605, 332] on span "4" at bounding box center [607, 330] width 4 height 10
click at [617, 91] on icon "button" at bounding box center [615, 94] width 6 height 6
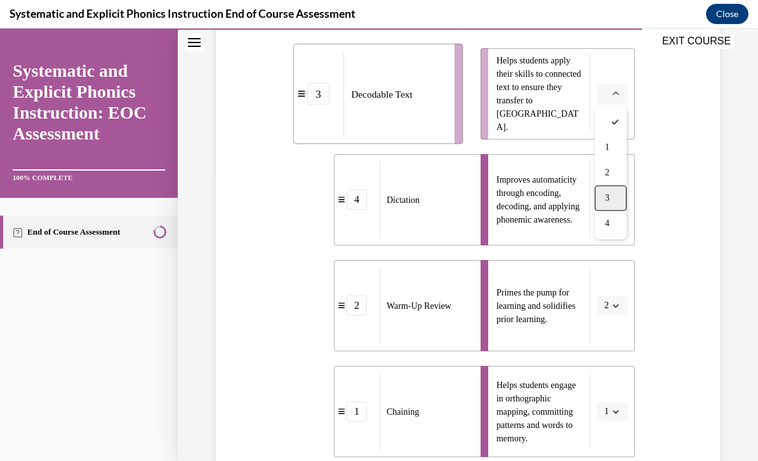
click at [607, 199] on span "3" at bounding box center [607, 199] width 4 height 10
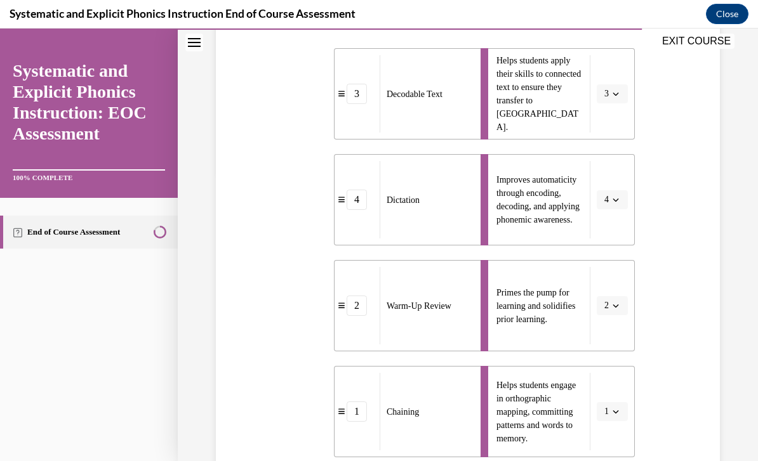
click at [618, 196] on span "button" at bounding box center [615, 199] width 9 height 9
click at [605, 249] on span "1" at bounding box center [604, 254] width 4 height 10
click at [622, 411] on button "button" at bounding box center [611, 411] width 31 height 19
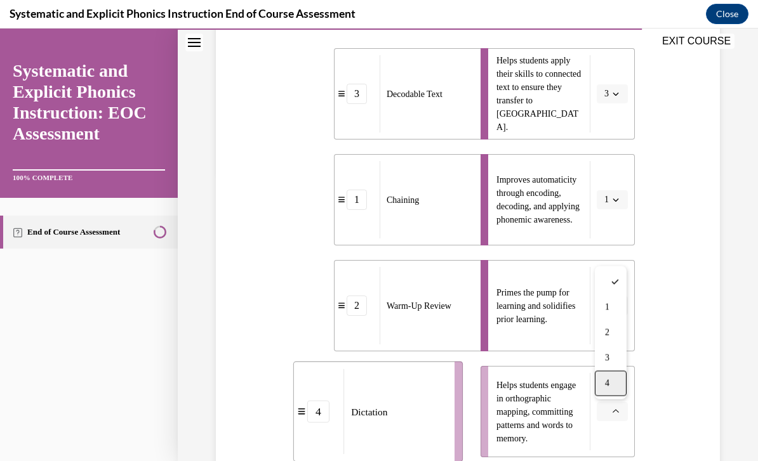
click at [613, 385] on div "4" at bounding box center [610, 383] width 32 height 25
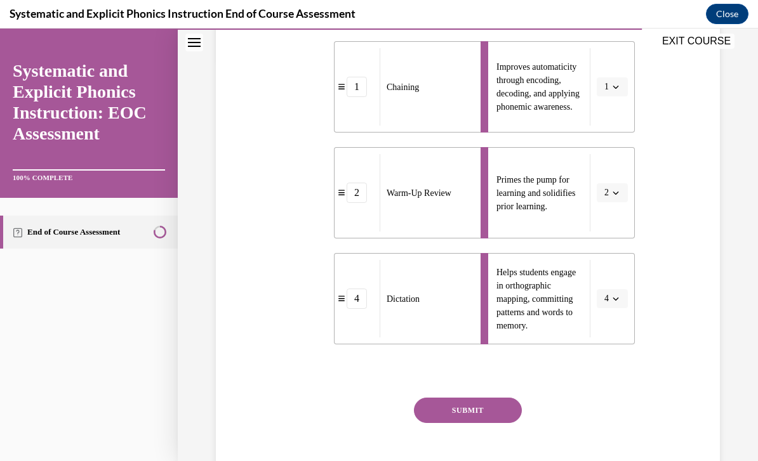
click at [481, 417] on button "SUBMIT" at bounding box center [468, 410] width 108 height 25
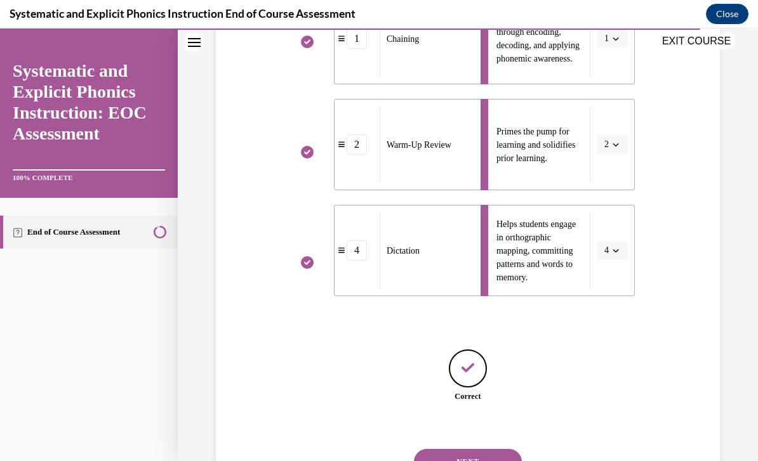
scroll to position [450, 0]
click at [482, 451] on button "NEXT" at bounding box center [468, 461] width 108 height 25
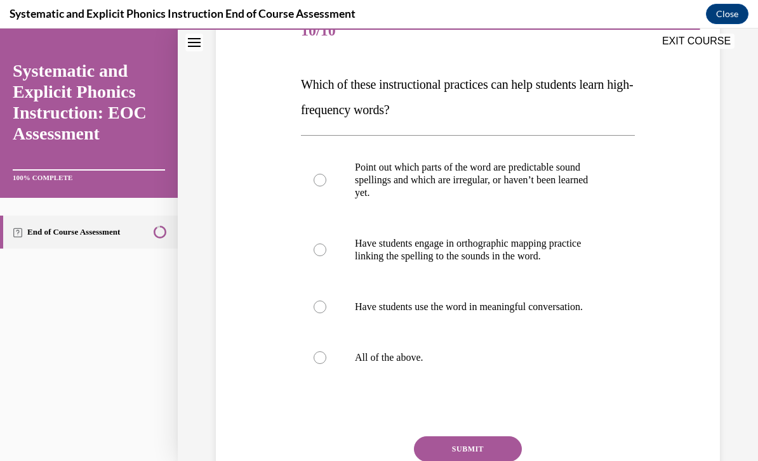
scroll to position [173, 0]
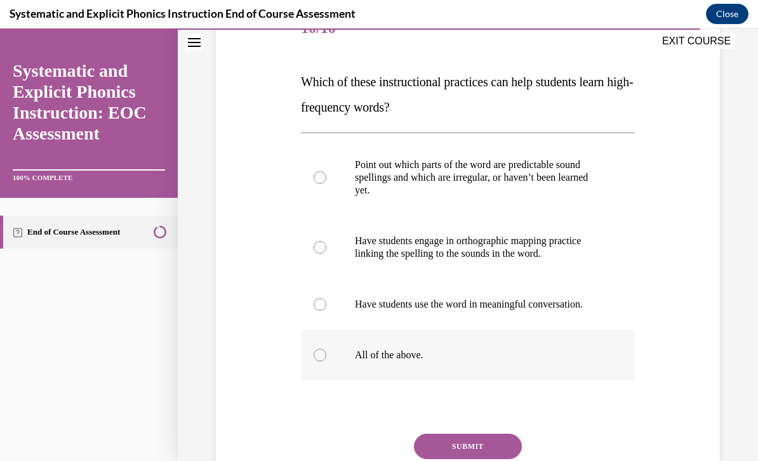
click at [321, 360] on div at bounding box center [319, 355] width 13 height 13
click at [474, 449] on button "SUBMIT" at bounding box center [468, 446] width 108 height 25
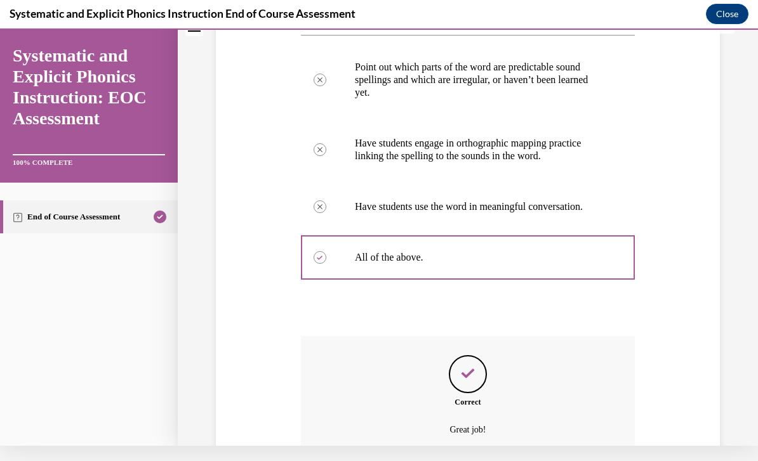
scroll to position [319, 0]
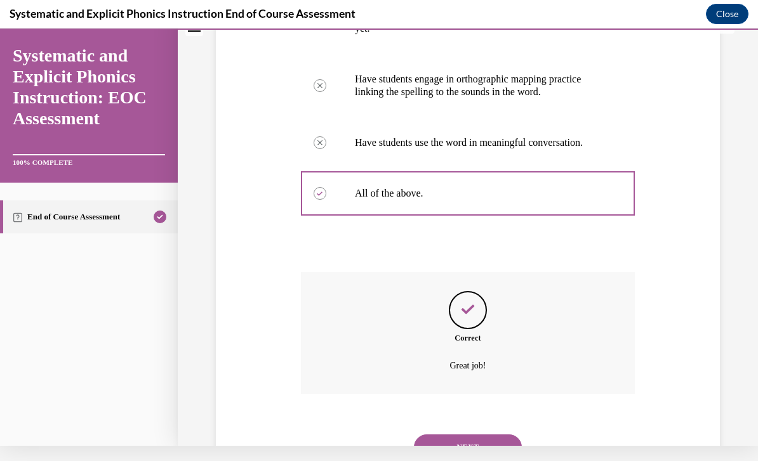
click at [466, 435] on button "NEXT" at bounding box center [468, 447] width 108 height 25
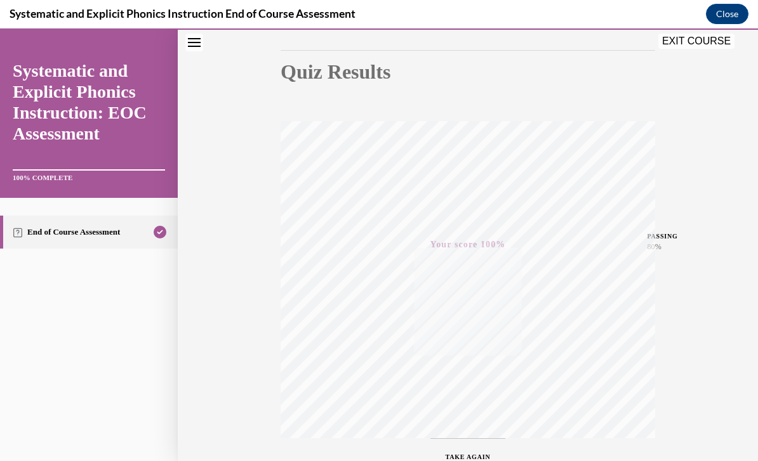
scroll to position [115, 0]
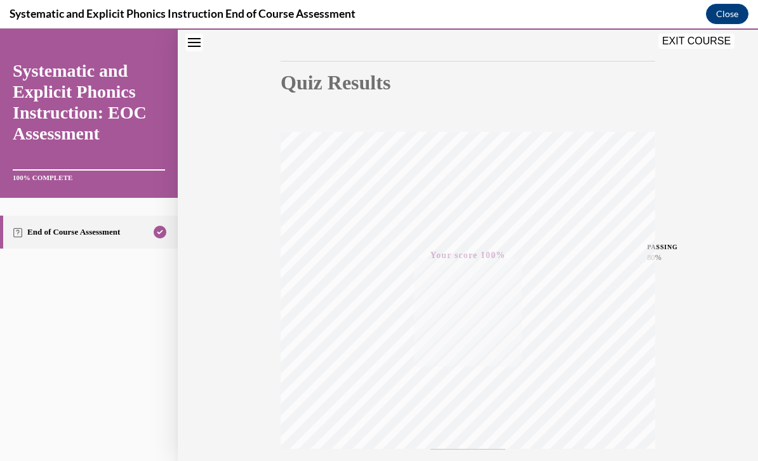
click at [694, 46] on button "EXIT COURSE" at bounding box center [696, 41] width 76 height 15
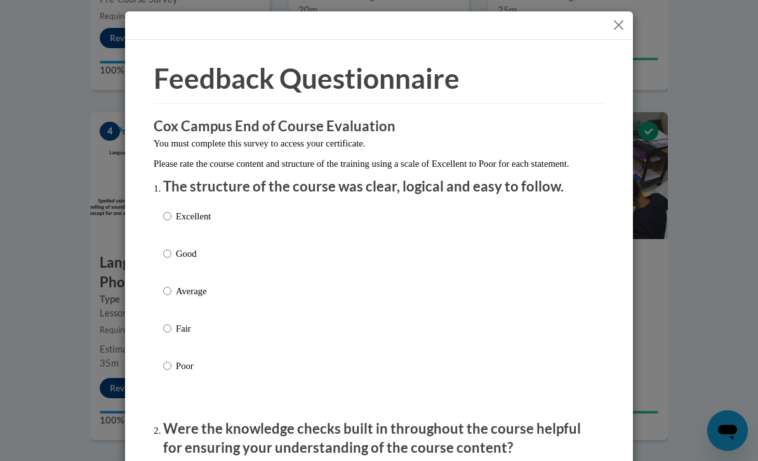
click at [169, 219] on input "Excellent" at bounding box center [167, 216] width 8 height 14
radio input "true"
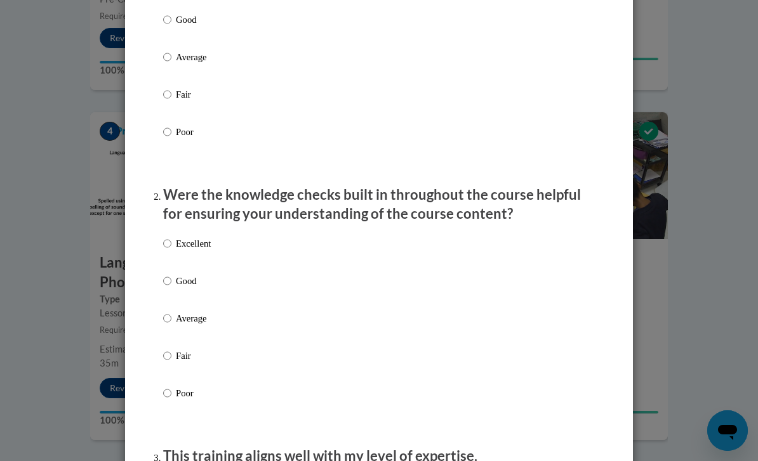
scroll to position [235, 0]
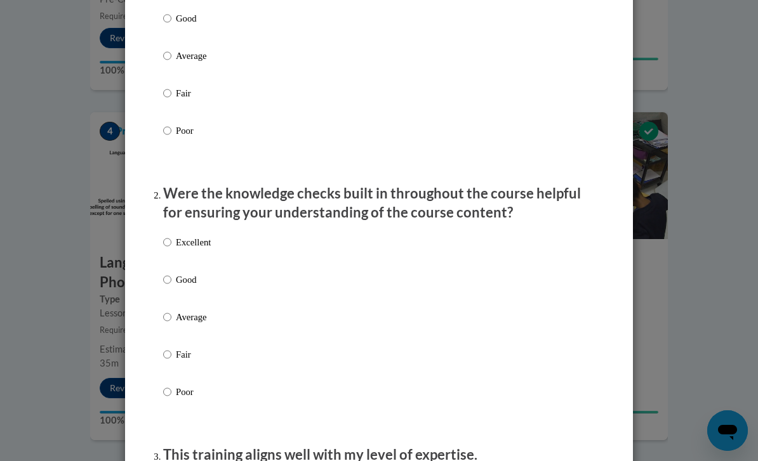
click at [170, 235] on input "Excellent" at bounding box center [167, 242] width 8 height 14
radio input "true"
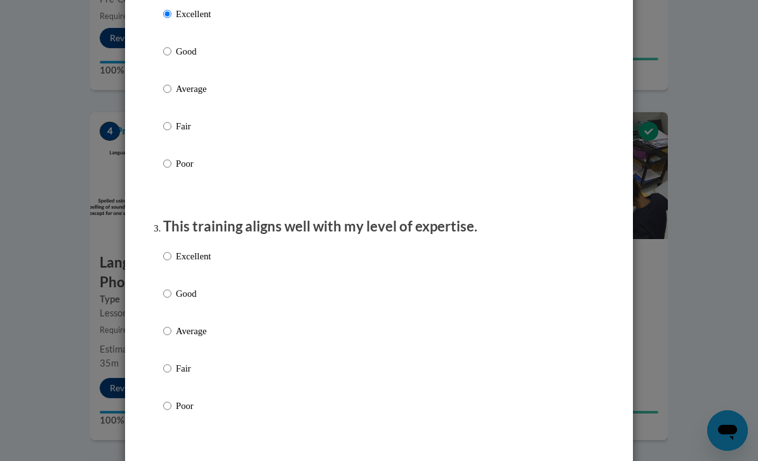
scroll to position [466, 0]
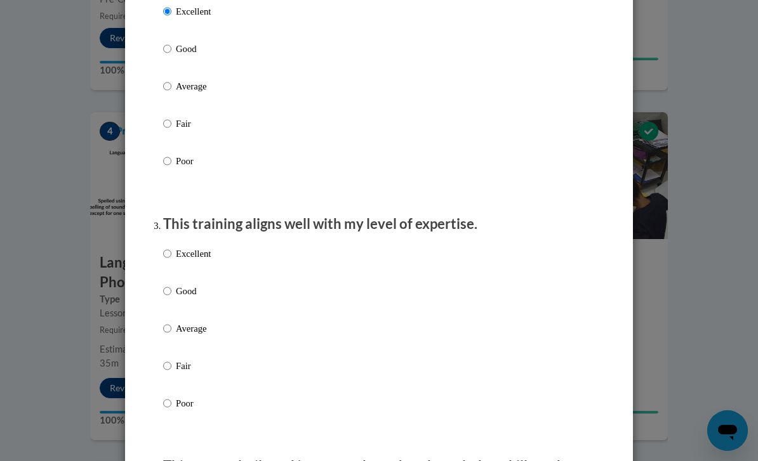
click at [171, 248] on input "Excellent" at bounding box center [167, 254] width 8 height 14
radio input "true"
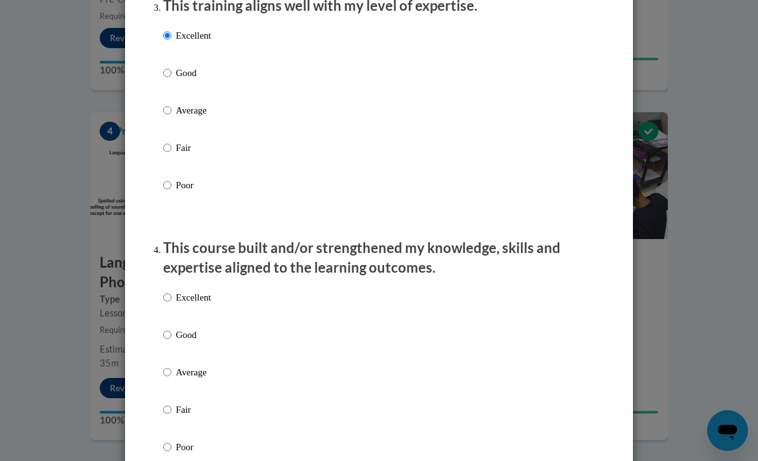
scroll to position [686, 0]
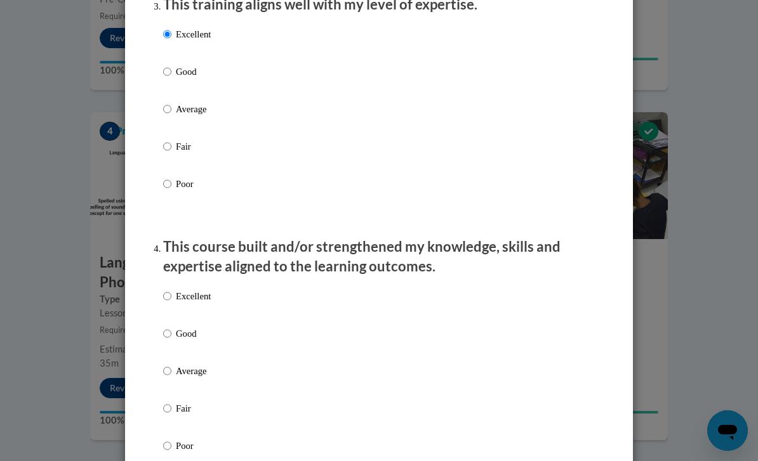
click at [167, 289] on input "Excellent" at bounding box center [167, 296] width 8 height 14
radio input "true"
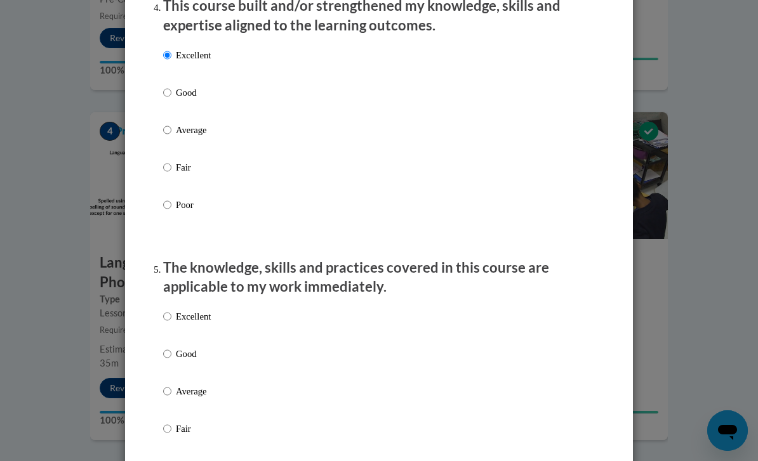
scroll to position [931, 0]
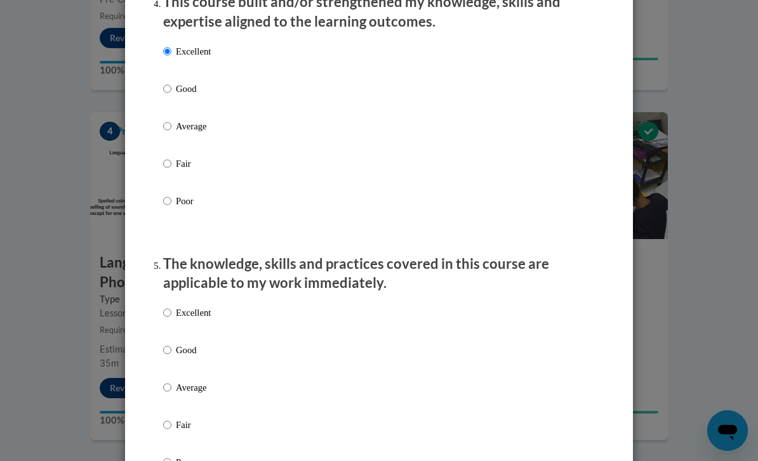
click at [170, 309] on input "Excellent" at bounding box center [167, 313] width 8 height 14
radio input "true"
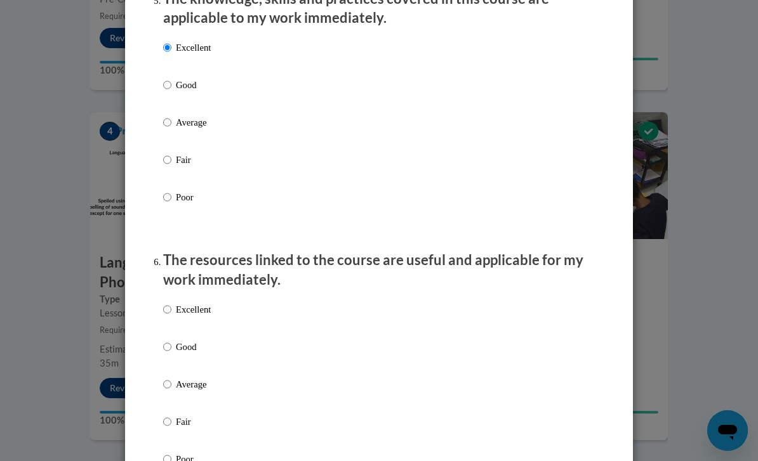
scroll to position [1199, 0]
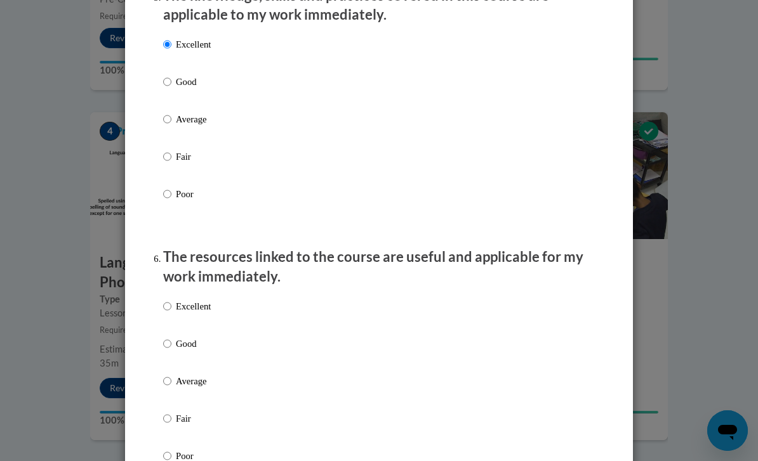
click at [173, 286] on li "The resources linked to the course are useful and applicable for my work immedi…" at bounding box center [378, 373] width 431 height 253
click at [160, 299] on ol "The structure of the course was clear, logical and easy to follow. Excellent Go…" at bounding box center [379, 184] width 450 height 2412
click at [178, 299] on p "Excellent" at bounding box center [193, 306] width 35 height 14
click at [171, 299] on input "Excellent" at bounding box center [167, 306] width 8 height 14
radio input "true"
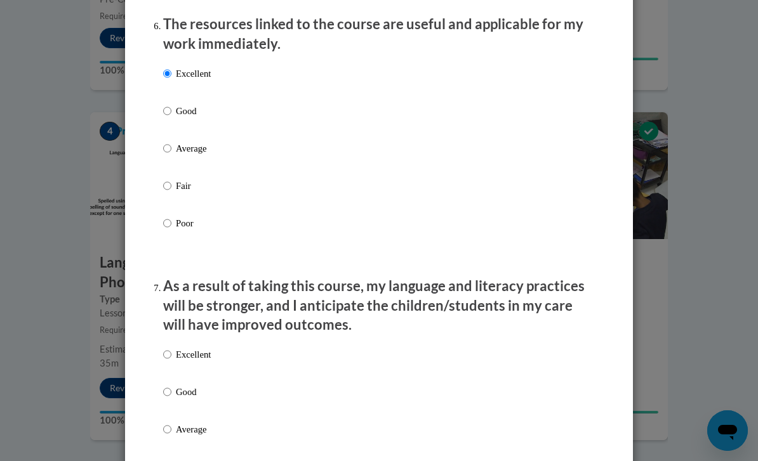
scroll to position [1443, 0]
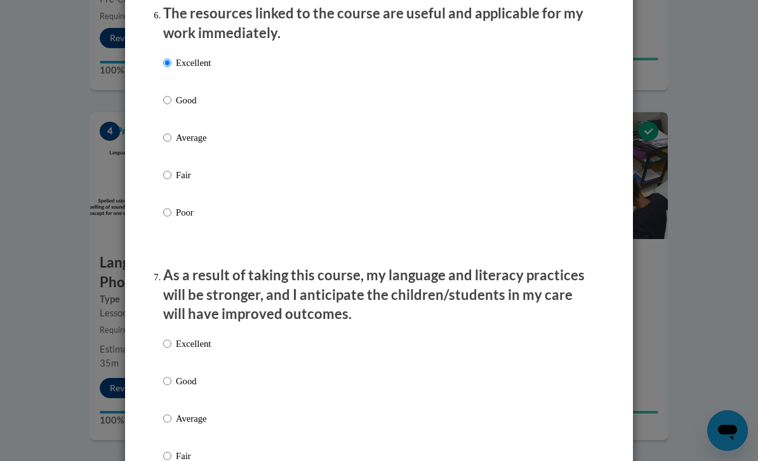
click at [166, 337] on input "Excellent" at bounding box center [167, 344] width 8 height 14
radio input "true"
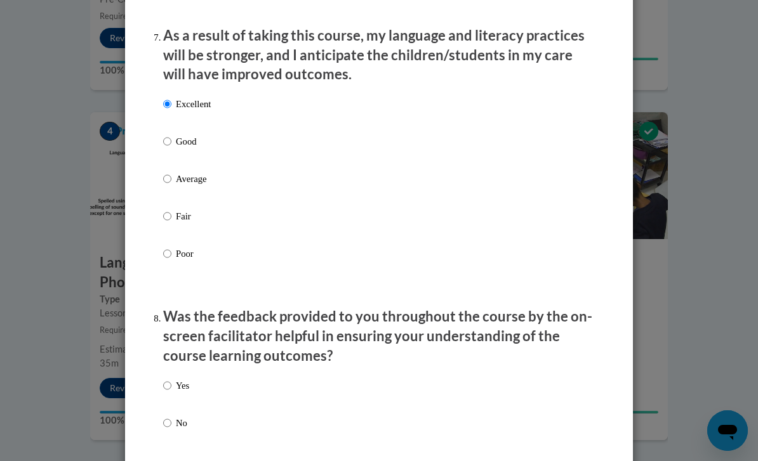
scroll to position [1689, 0]
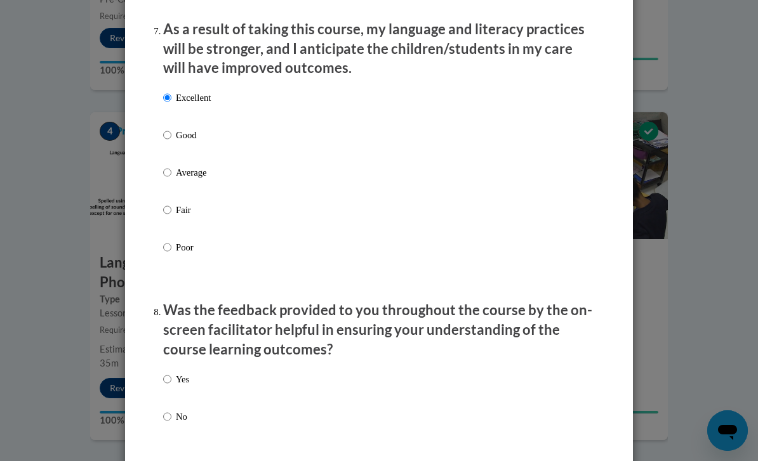
click at [167, 372] on input "Yes" at bounding box center [167, 379] width 8 height 14
radio input "true"
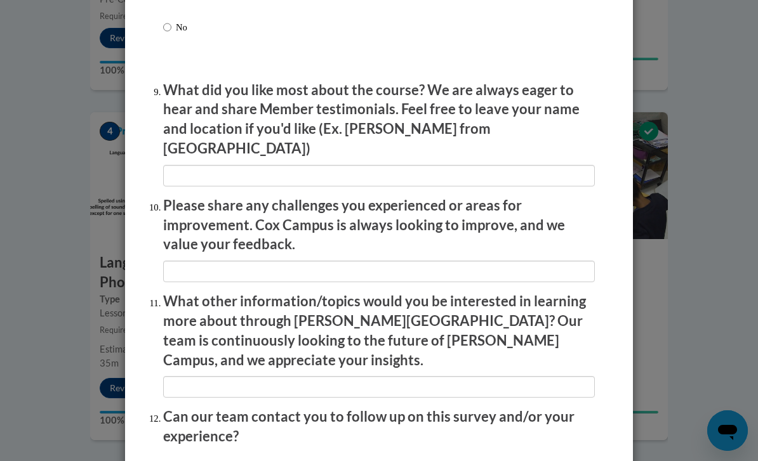
scroll to position [2081, 0]
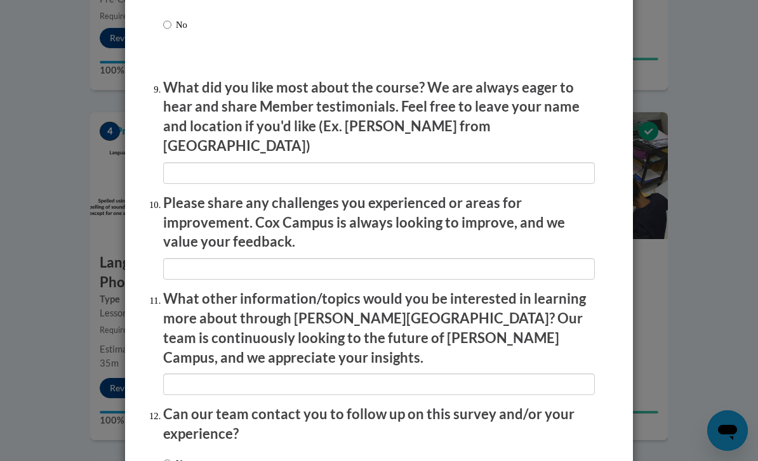
click at [170, 457] on input "Yes" at bounding box center [167, 464] width 8 height 14
radio input "true"
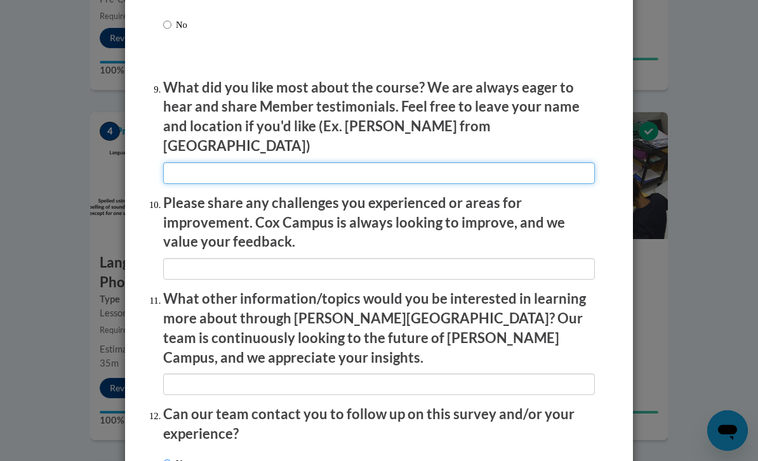
click at [205, 162] on input "textbox" at bounding box center [378, 173] width 431 height 22
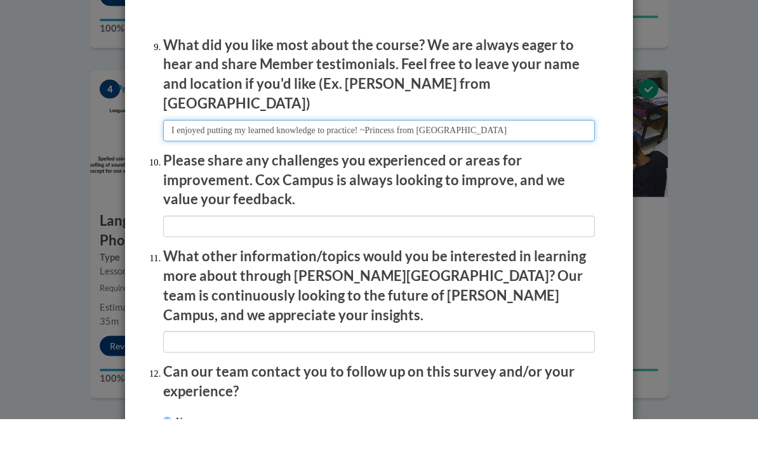
type input "I enjoyed putting my learned knowledge to practice! ~Princess from Douglasville"
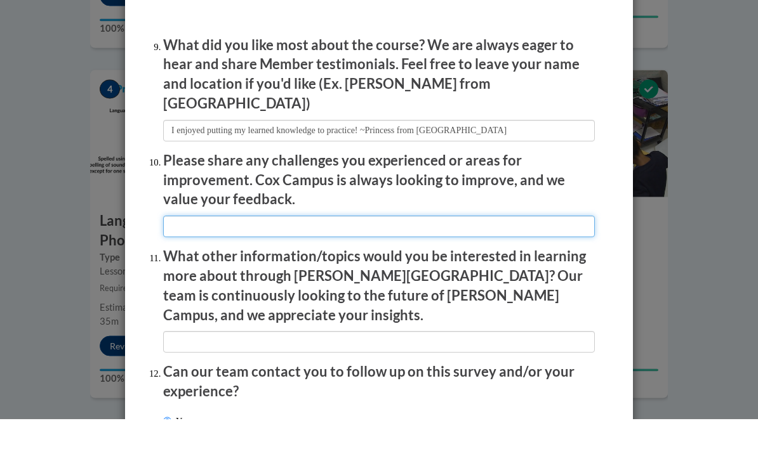
click at [194, 258] on input "textbox" at bounding box center [378, 269] width 431 height 22
type input "I would like for there to be more opportunities to practice our knowledge. I th…"
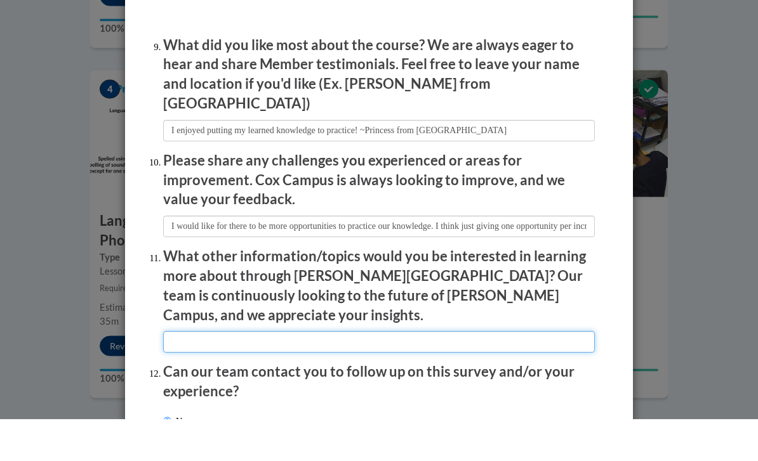
click at [188, 374] on input "textbox" at bounding box center [378, 385] width 431 height 22
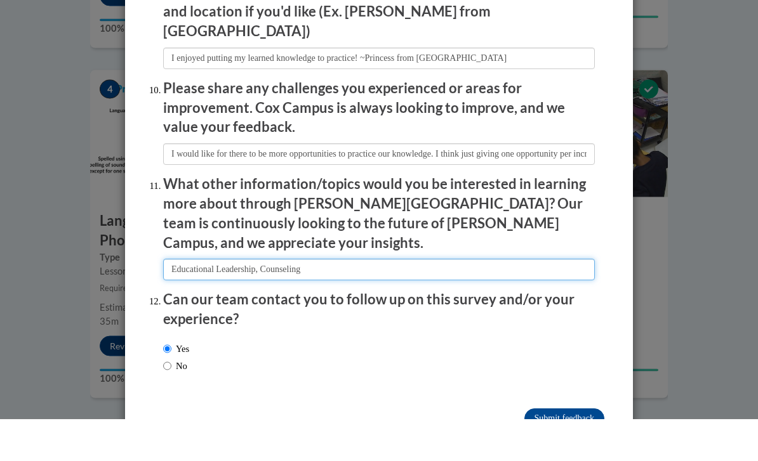
scroll to position [2153, 0]
type input "Educational Leadership, Counseling"
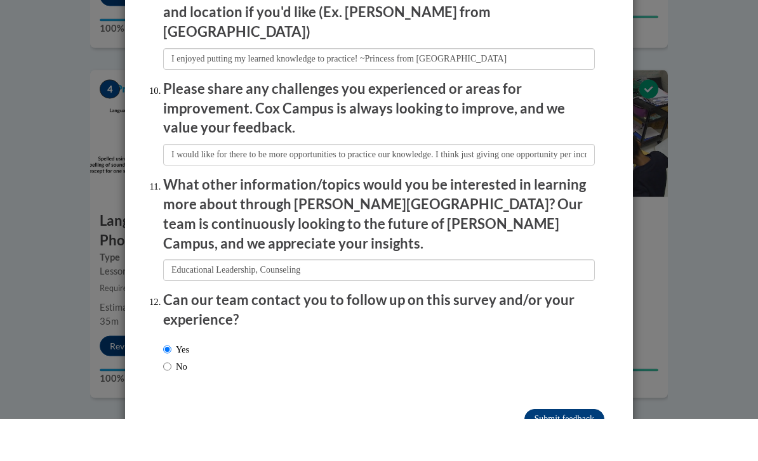
click at [579, 452] on input "Submit feedback" at bounding box center [564, 462] width 80 height 20
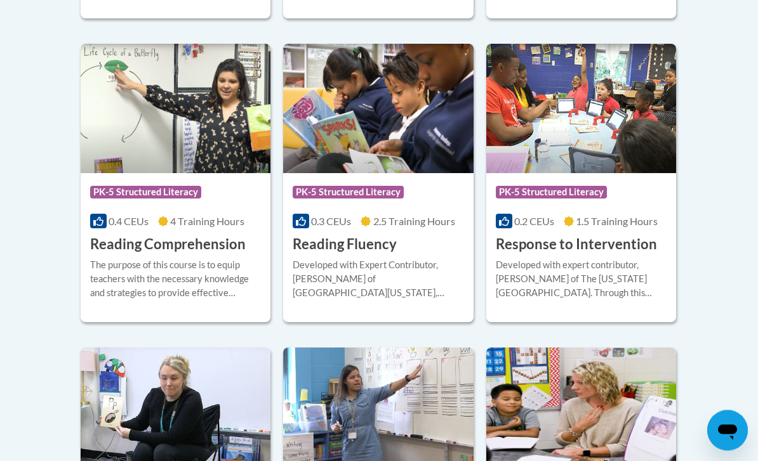
scroll to position [1200, 0]
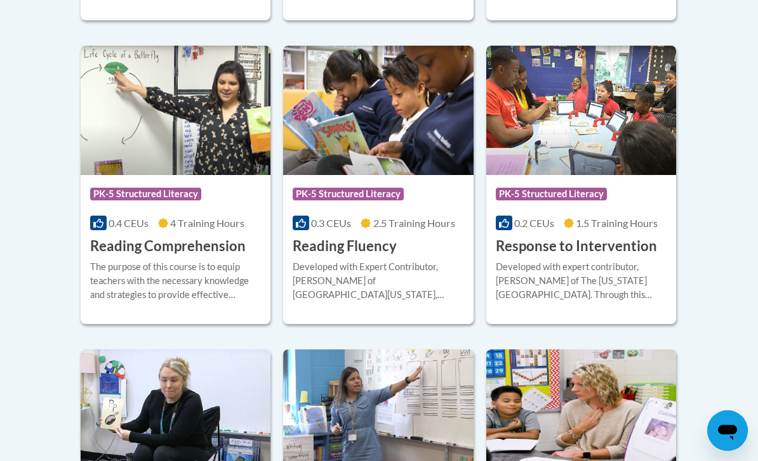
click at [636, 134] on img at bounding box center [581, 110] width 190 height 129
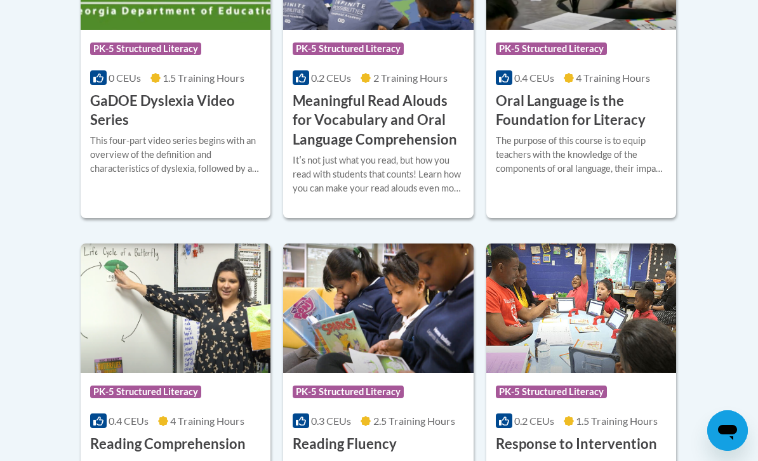
scroll to position [1002, 0]
click at [173, 135] on div "This four-part video series begins with an overview of the definition and chara…" at bounding box center [175, 156] width 171 height 42
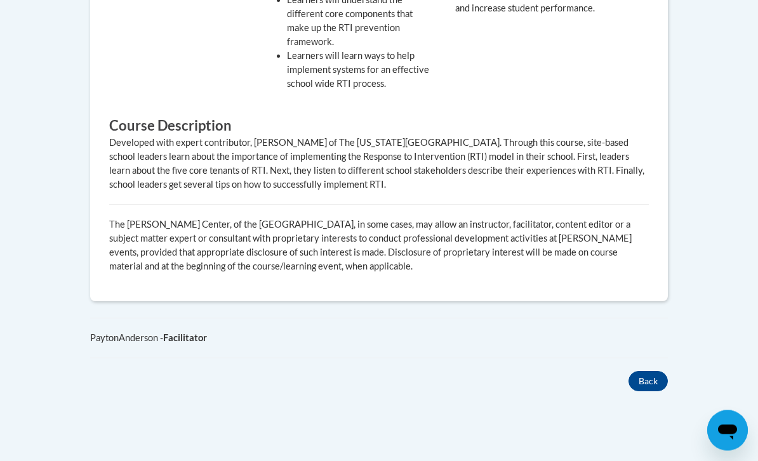
scroll to position [685, 0]
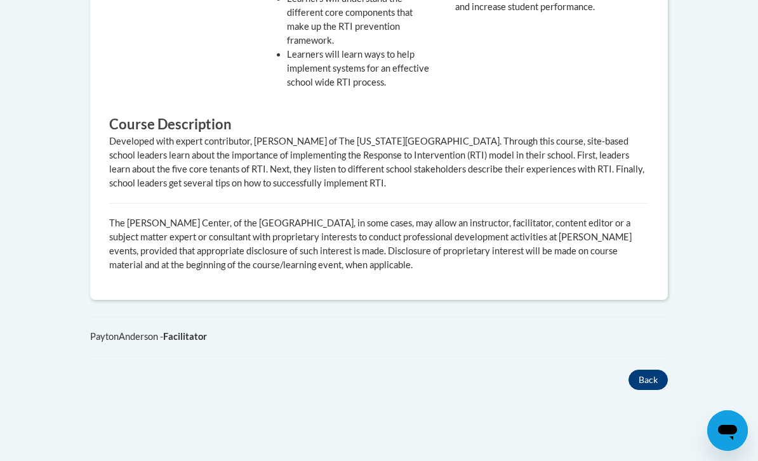
click at [652, 381] on button "Back" at bounding box center [647, 380] width 39 height 20
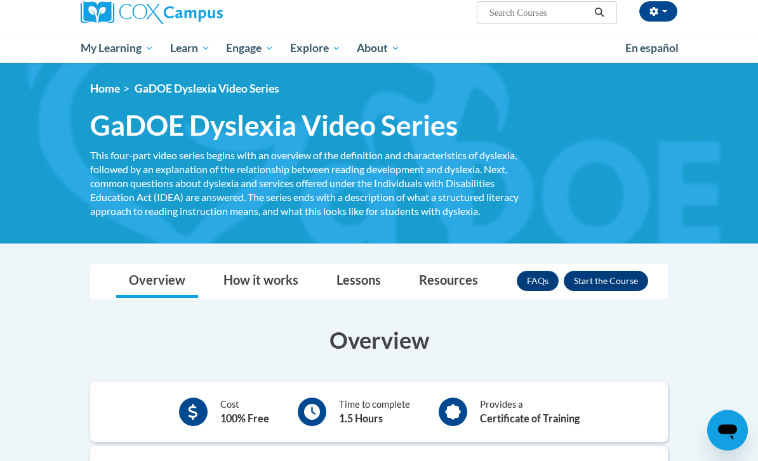
scroll to position [101, 0]
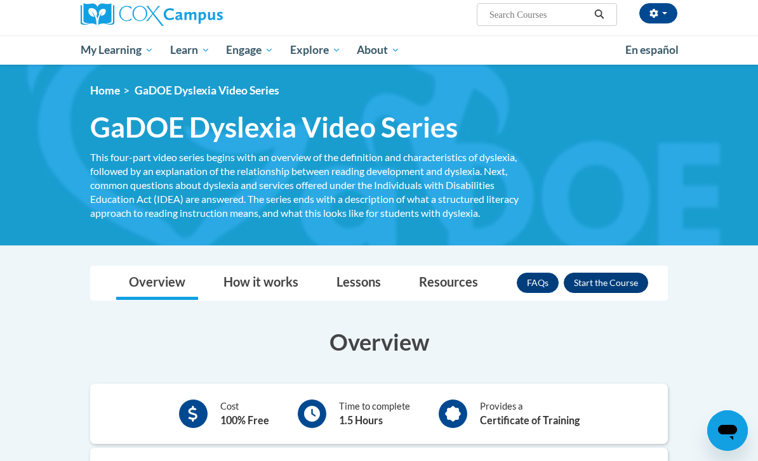
click at [628, 283] on button "Enroll" at bounding box center [605, 283] width 84 height 20
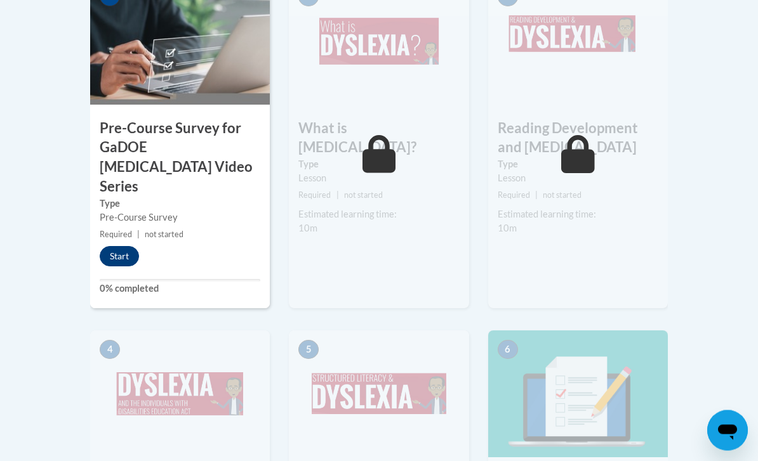
click at [119, 247] on button "Start" at bounding box center [119, 257] width 39 height 20
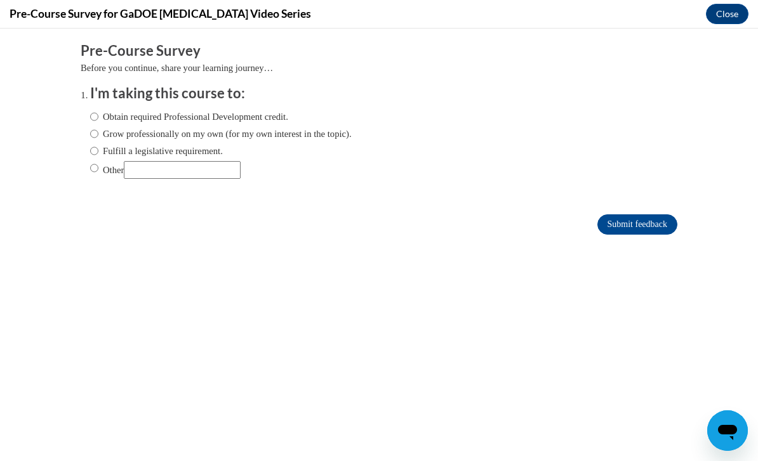
click at [95, 172] on input "Other" at bounding box center [94, 168] width 8 height 14
radio input "true"
click at [159, 179] on input "Other" at bounding box center [182, 170] width 117 height 18
type input "BOTH first answers are TRUE for me"
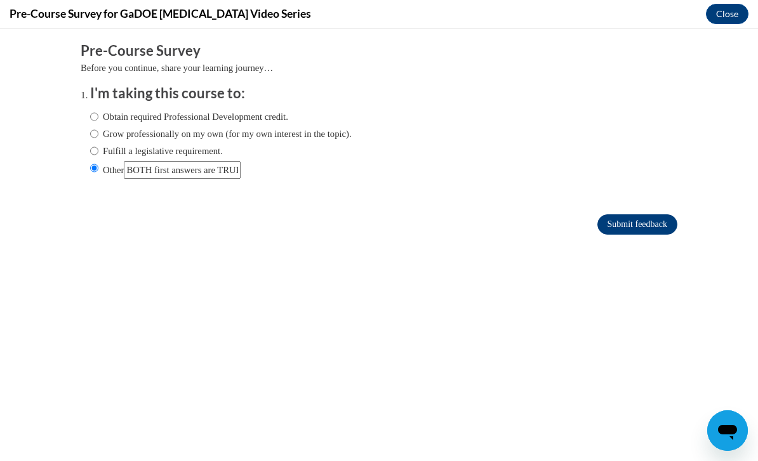
click at [655, 220] on input "Submit feedback" at bounding box center [637, 224] width 80 height 20
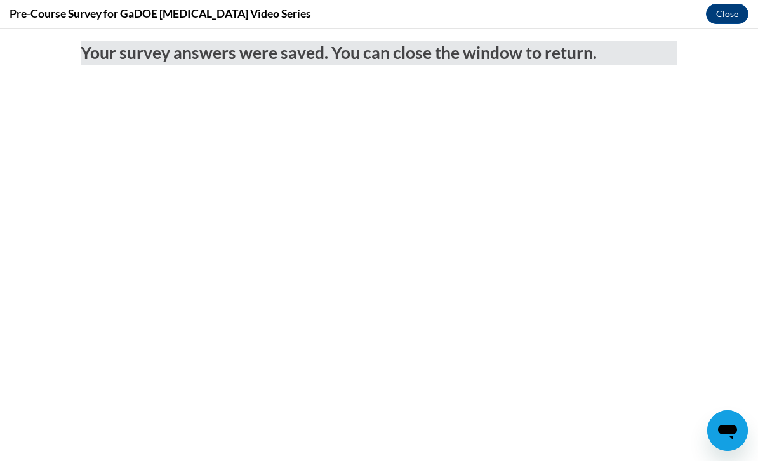
scroll to position [0, 0]
click at [729, 11] on button "Close" at bounding box center [727, 14] width 43 height 20
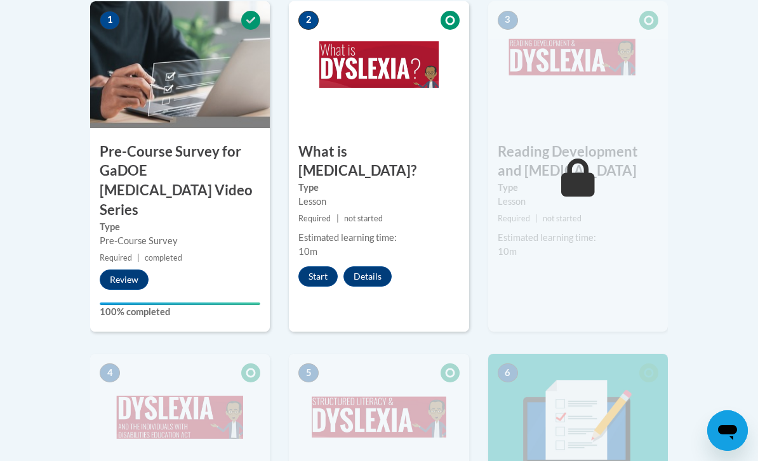
scroll to position [442, 0]
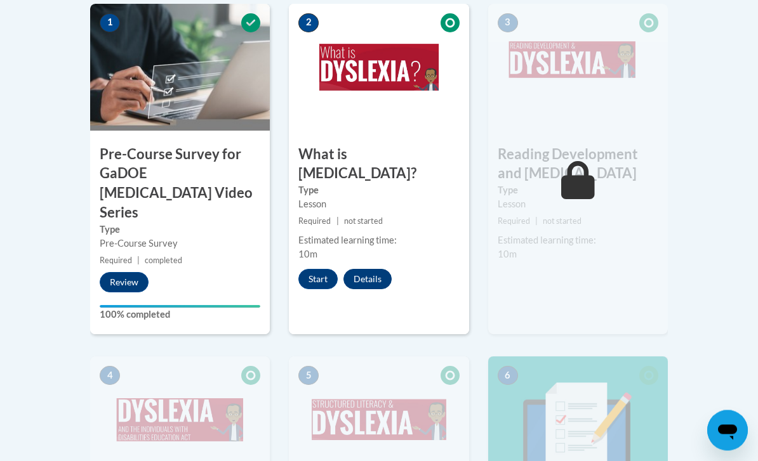
click at [363, 270] on button "Details" at bounding box center [367, 280] width 48 height 20
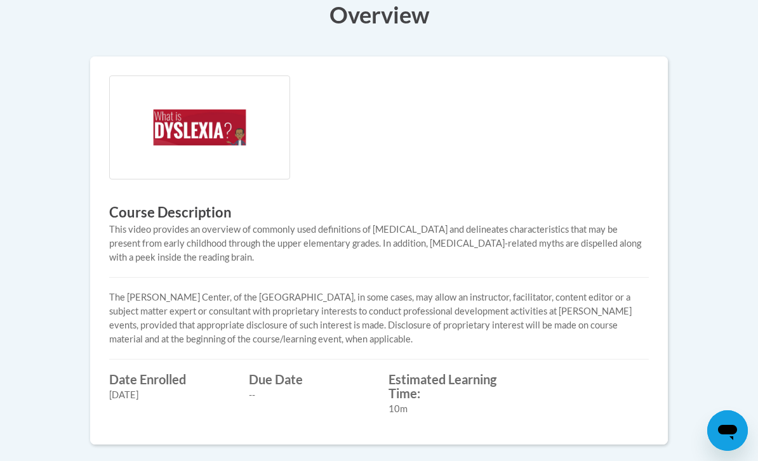
scroll to position [342, 0]
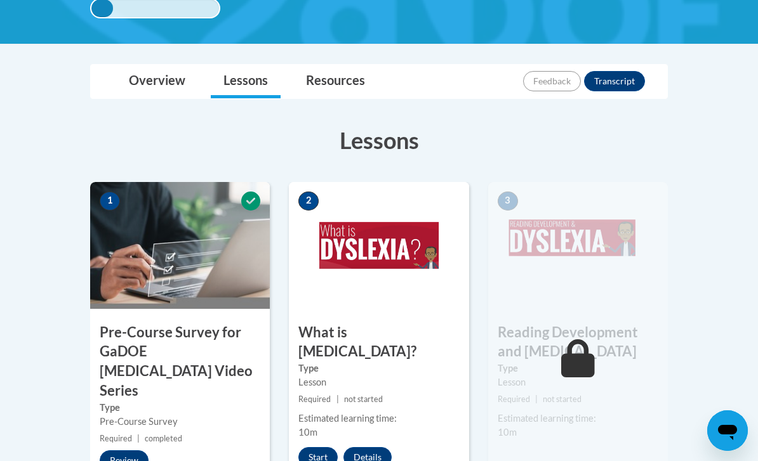
scroll to position [271, 0]
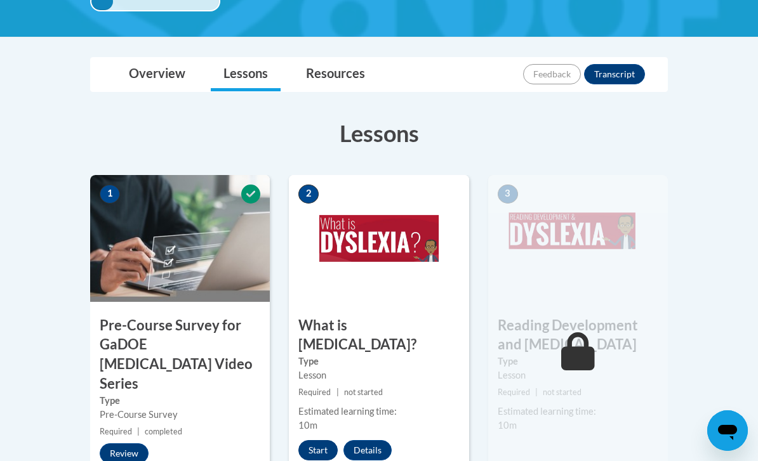
click at [312, 440] on button "Start" at bounding box center [317, 450] width 39 height 20
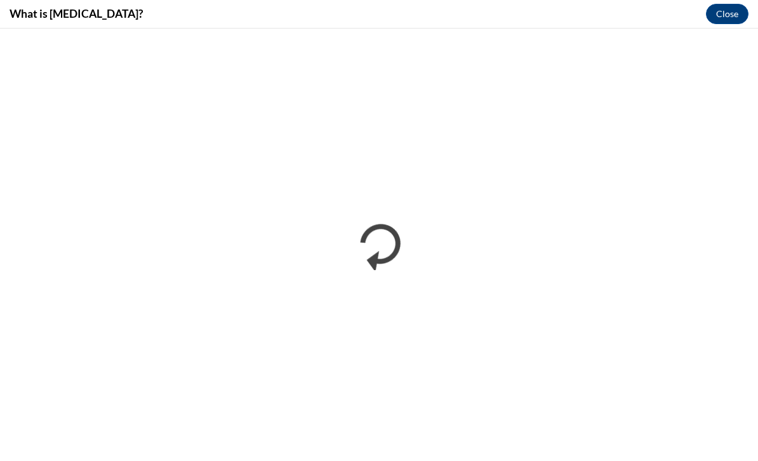
scroll to position [0, 0]
click at [732, 15] on button "Close" at bounding box center [727, 14] width 43 height 20
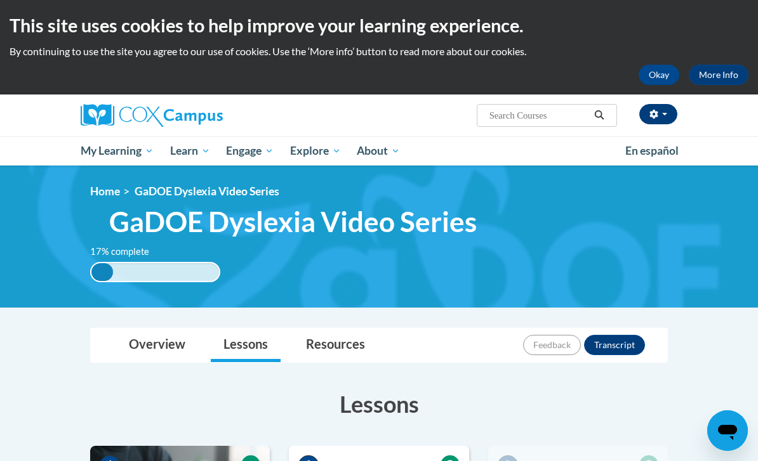
click at [665, 112] on button "button" at bounding box center [658, 114] width 38 height 20
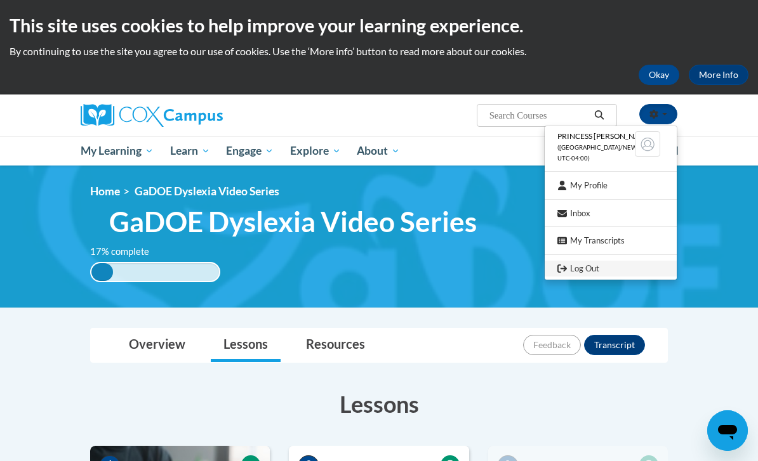
click at [591, 270] on link "Log Out" at bounding box center [610, 269] width 132 height 16
